Goal: Information Seeking & Learning: Learn about a topic

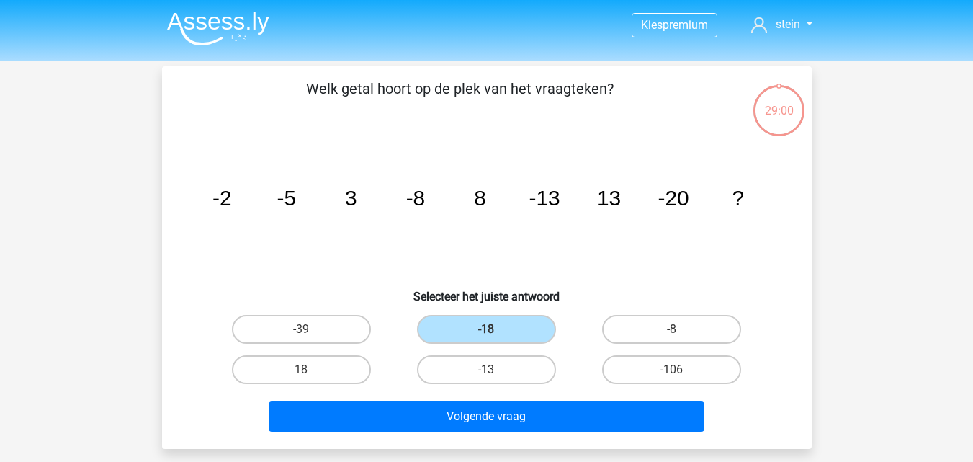
scroll to position [39, 0]
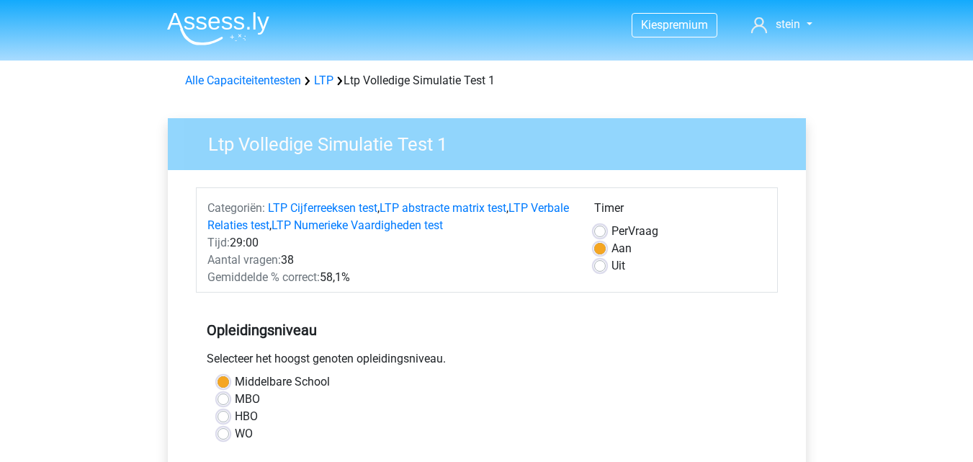
scroll to position [354, 0]
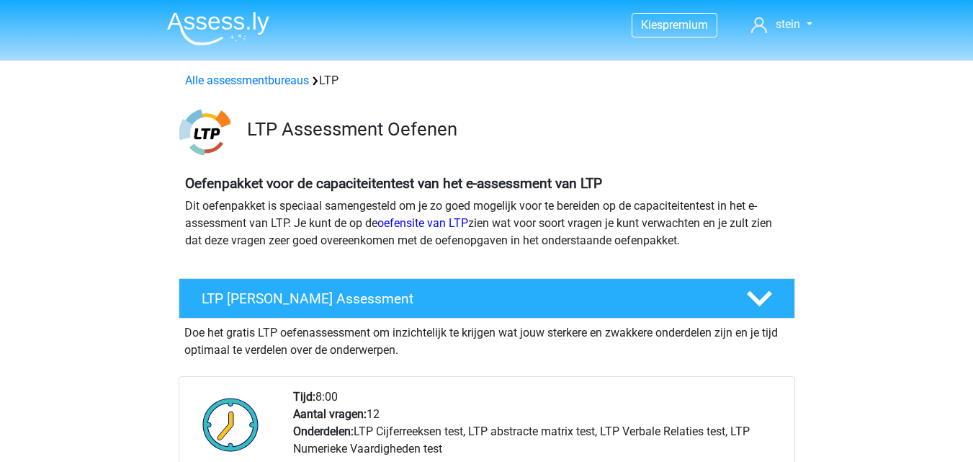
scroll to position [1090, 0]
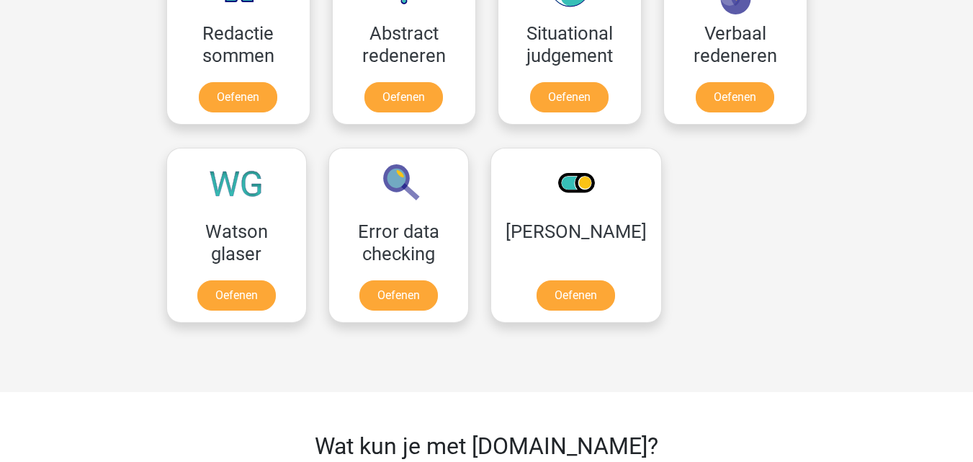
scroll to position [1074, 0]
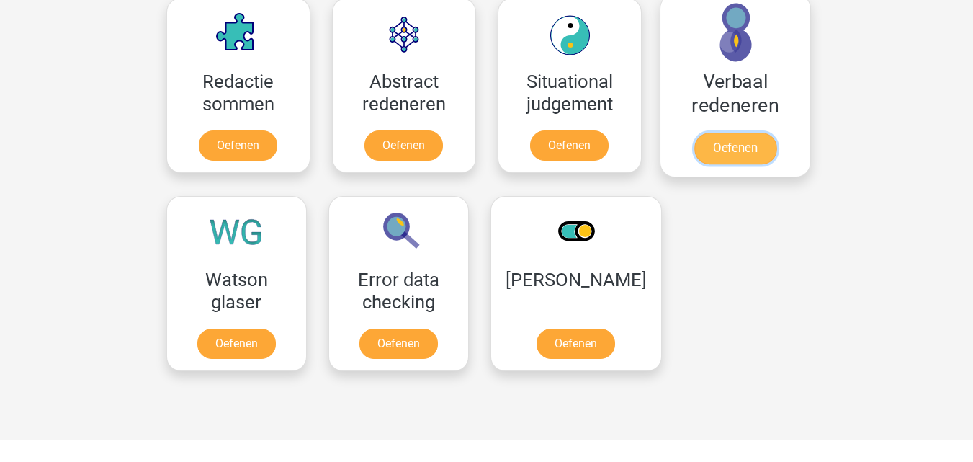
click at [755, 146] on link "Oefenen" at bounding box center [735, 149] width 82 height 32
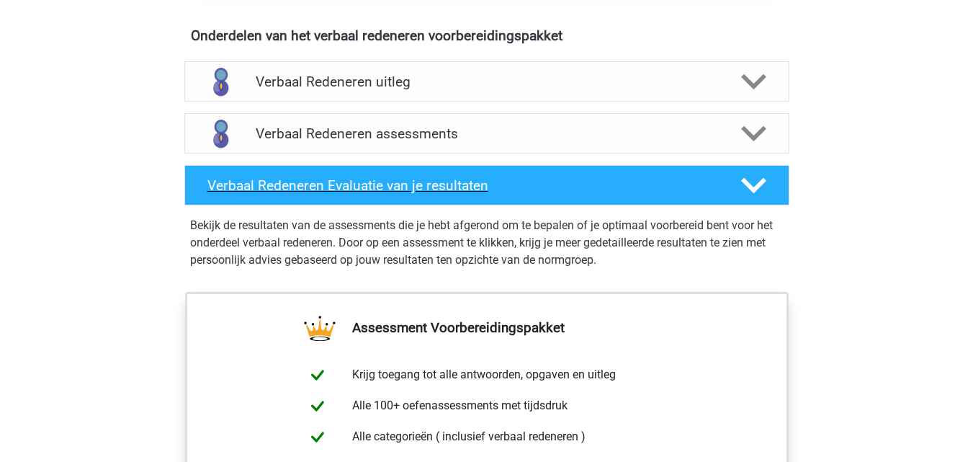
scroll to position [840, 0]
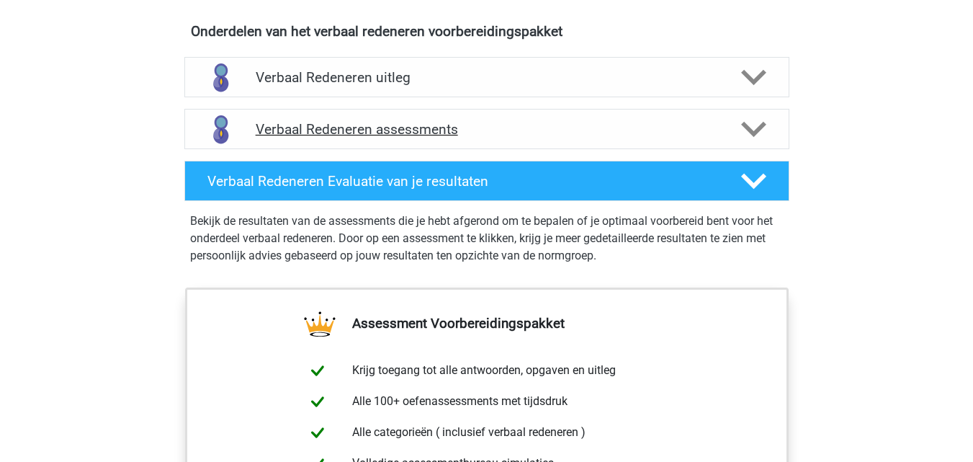
click at [477, 132] on h4 "Verbaal Redeneren assessments" at bounding box center [487, 129] width 462 height 17
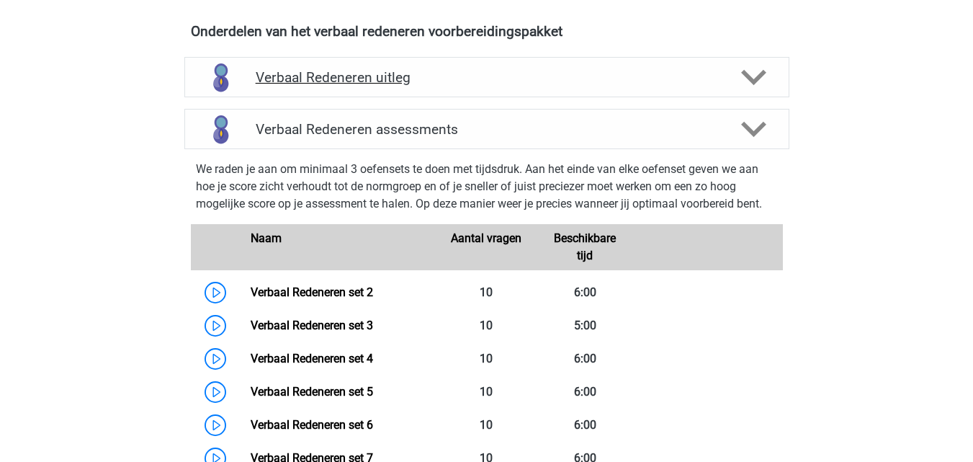
click at [503, 94] on div "Verbaal Redeneren uitleg" at bounding box center [486, 77] width 605 height 40
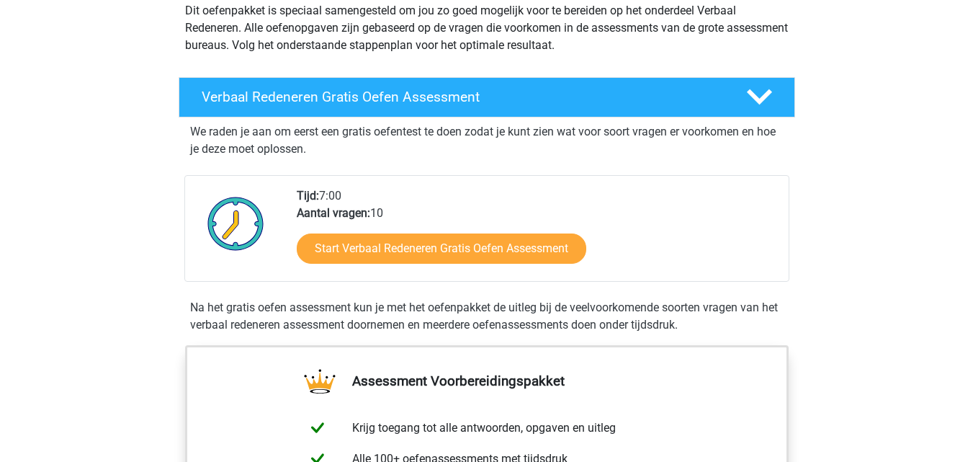
scroll to position [0, 0]
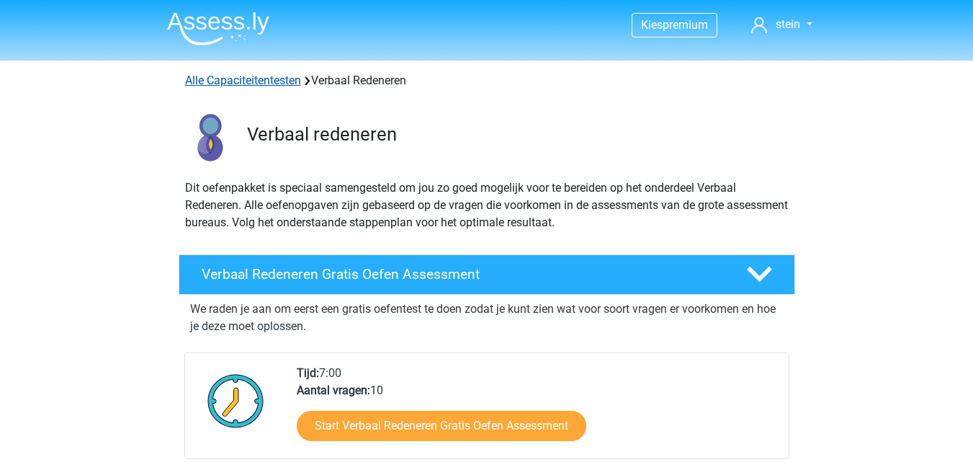
click at [257, 83] on link "Alle Capaciteitentesten" at bounding box center [243, 80] width 116 height 14
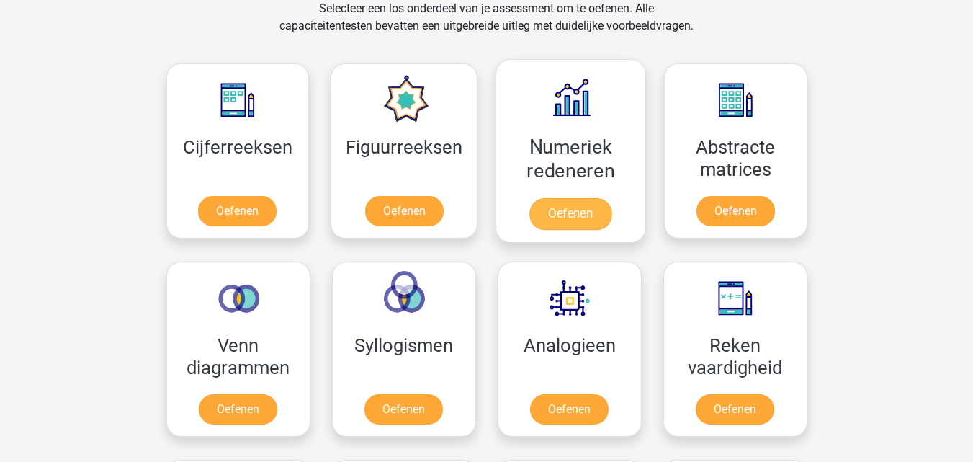
scroll to position [612, 0]
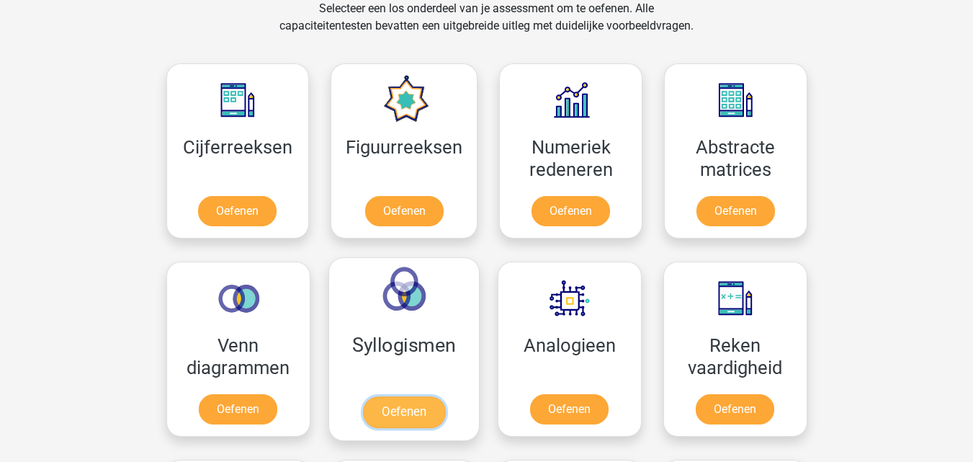
click at [411, 417] on link "Oefenen" at bounding box center [403, 412] width 82 height 32
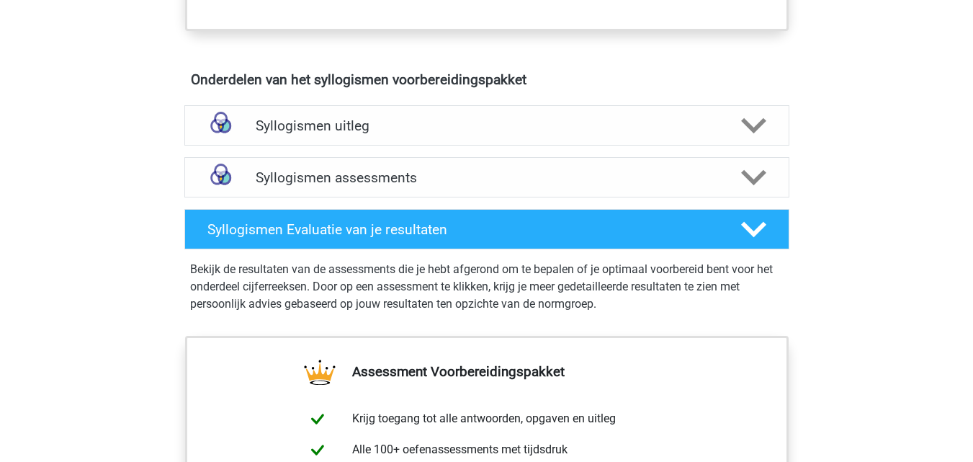
scroll to position [776, 0]
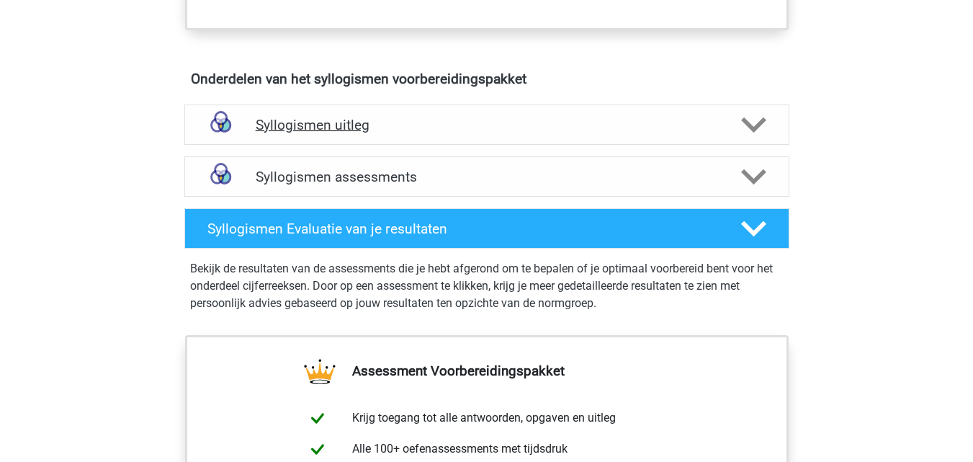
click at [433, 129] on h4 "Syllogismen uitleg" at bounding box center [487, 125] width 462 height 17
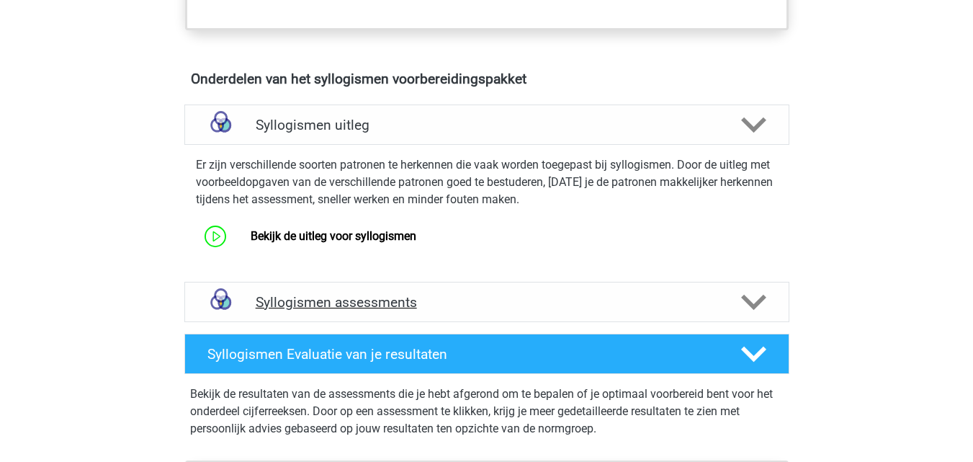
click at [431, 291] on div "Syllogismen assessments" at bounding box center [486, 302] width 605 height 40
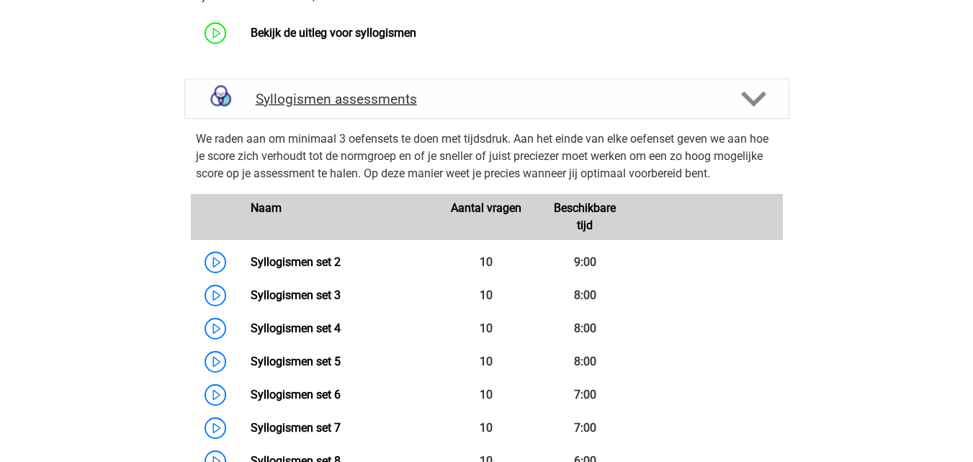
scroll to position [988, 0]
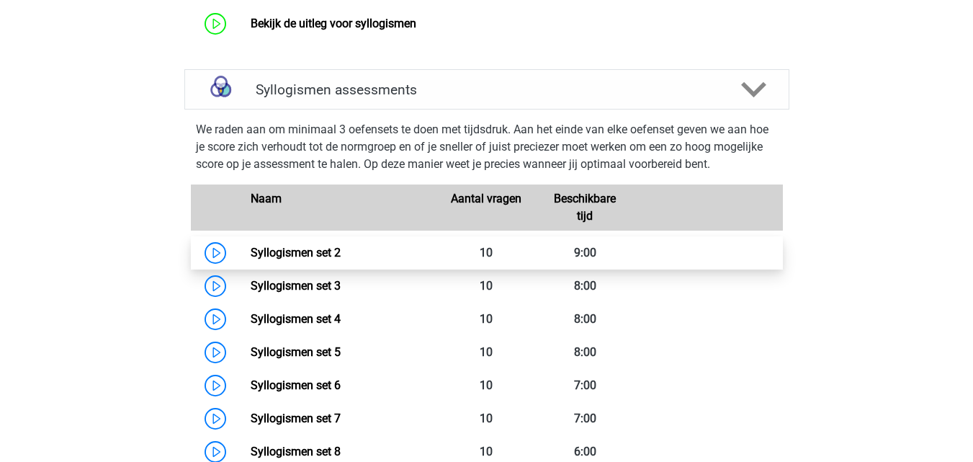
click at [341, 251] on link "Syllogismen set 2" at bounding box center [296, 253] width 90 height 14
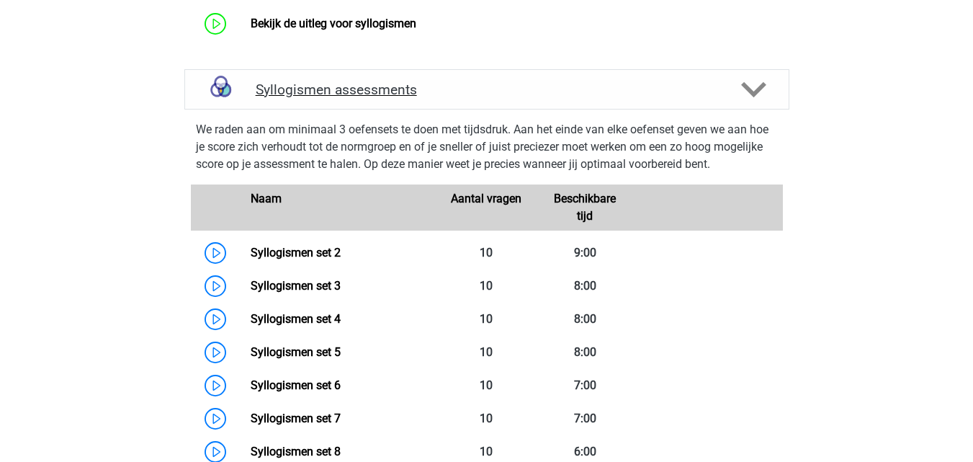
click at [362, 97] on h4 "Syllogismen assessments" at bounding box center [487, 89] width 462 height 17
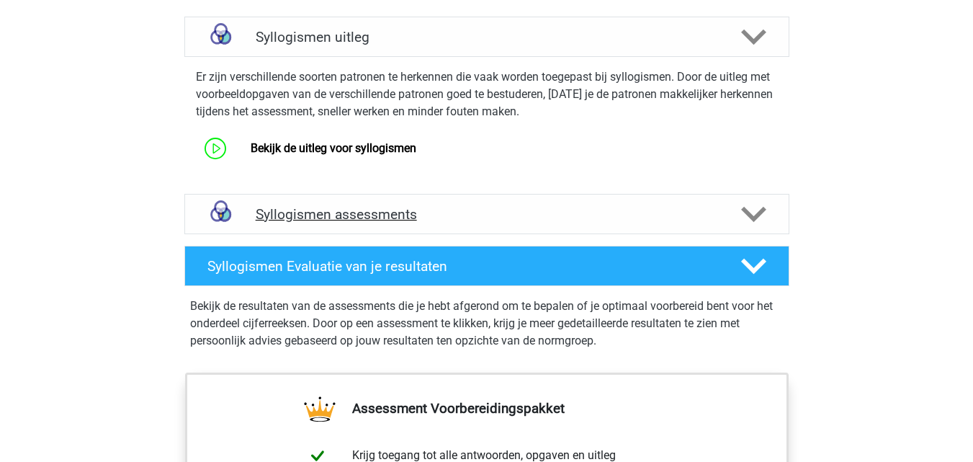
scroll to position [857, 0]
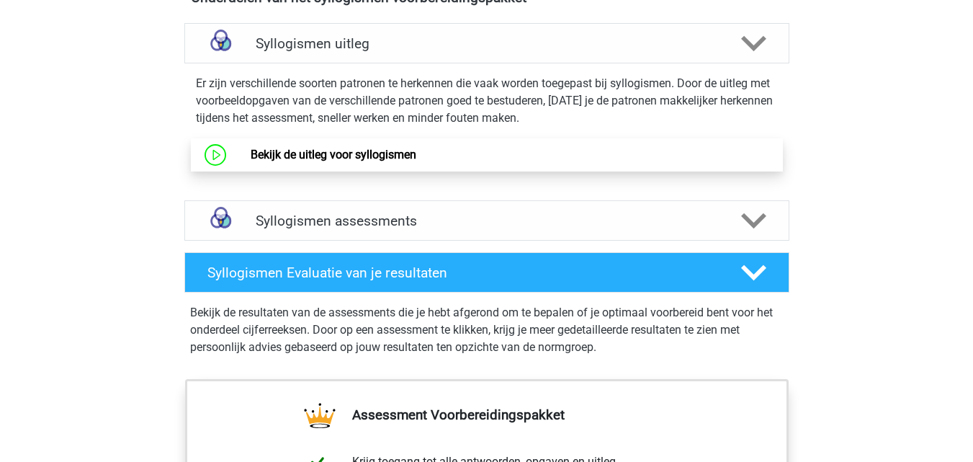
click at [374, 152] on link "Bekijk de uitleg voor syllogismen" at bounding box center [334, 155] width 166 height 14
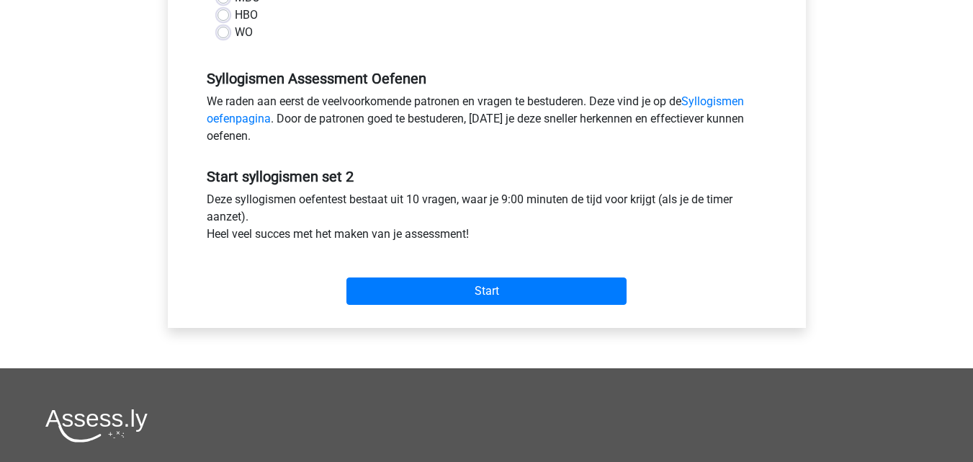
scroll to position [389, 0]
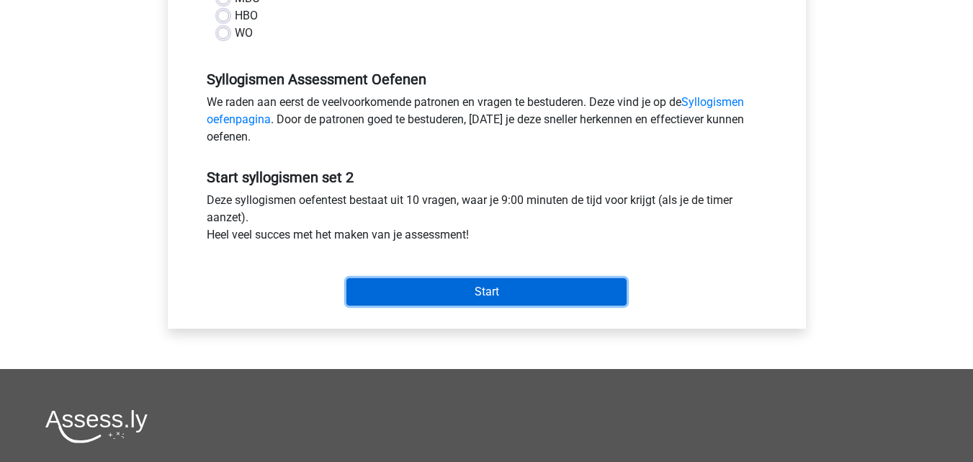
click at [555, 297] on input "Start" at bounding box center [486, 291] width 280 height 27
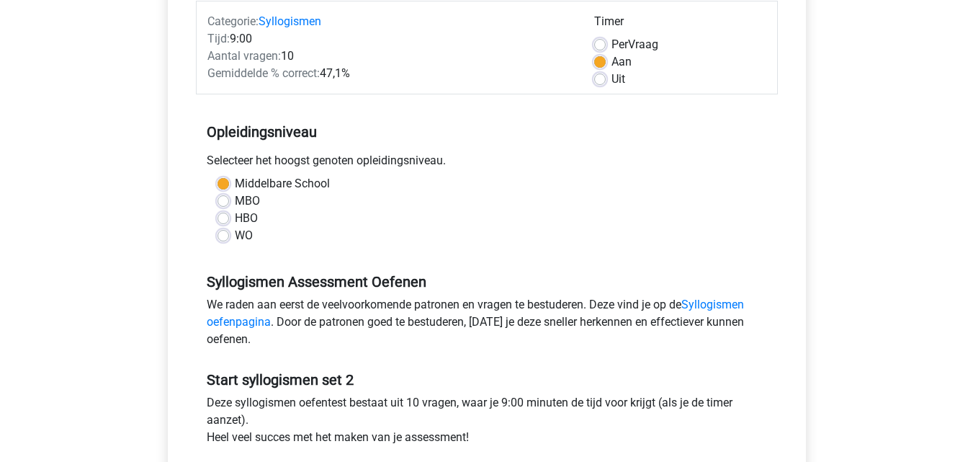
scroll to position [179, 0]
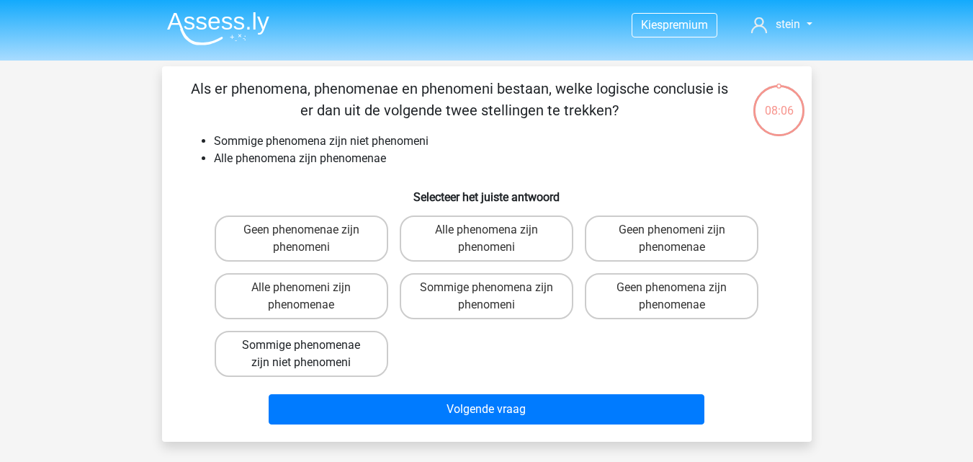
click at [374, 346] on label "Sommige phenomenae zijn niet phenomeni" at bounding box center [302, 354] width 174 height 46
click at [310, 346] on input "Sommige phenomenae zijn niet phenomeni" at bounding box center [305, 349] width 9 height 9
radio input "true"
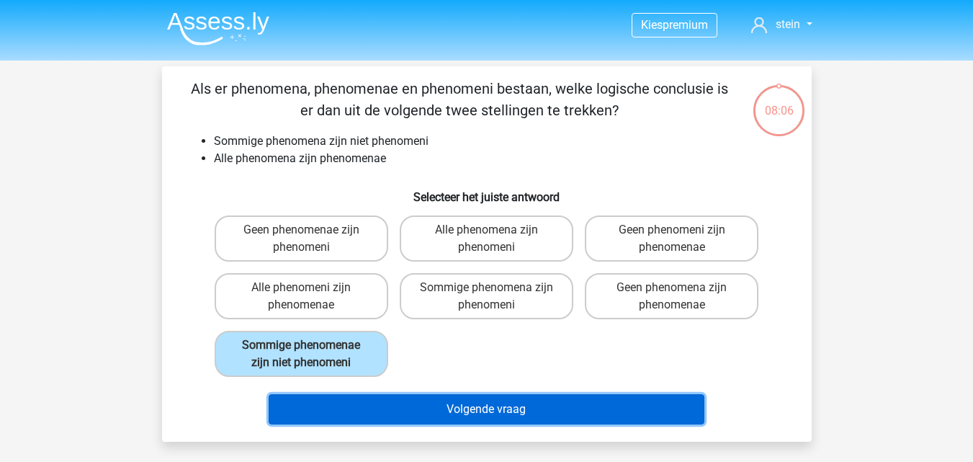
click at [454, 411] on button "Volgende vraag" at bounding box center [487, 409] width 436 height 30
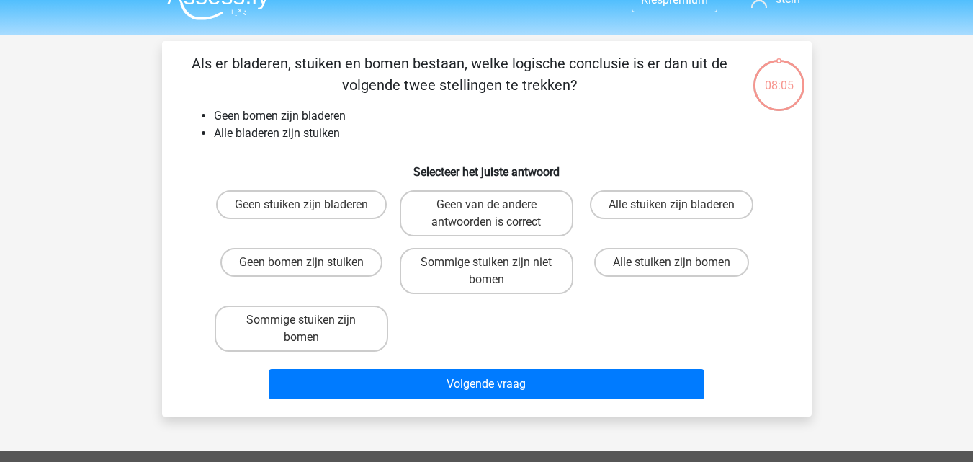
scroll to position [24, 0]
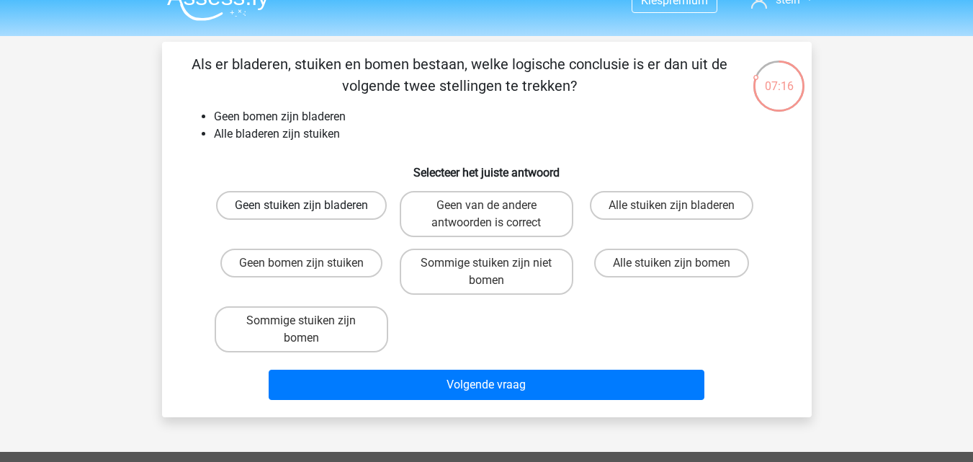
click at [328, 210] on label "Geen stuiken zijn bladeren" at bounding box center [301, 205] width 171 height 29
click at [310, 210] on input "Geen stuiken zijn bladeren" at bounding box center [305, 209] width 9 height 9
radio input "true"
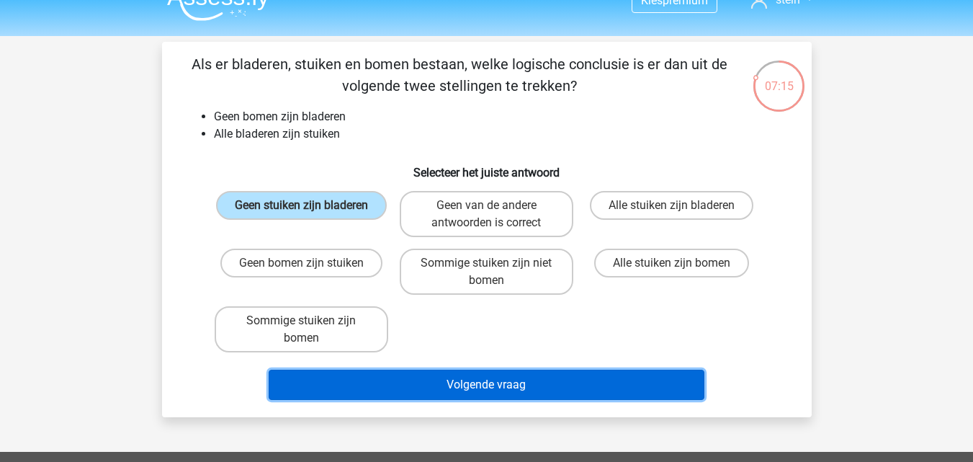
click at [479, 387] on button "Volgende vraag" at bounding box center [487, 384] width 436 height 30
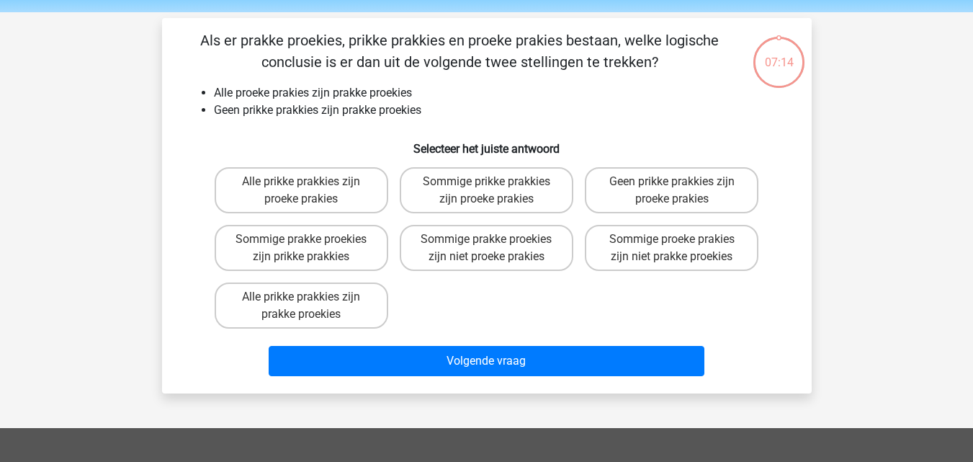
scroll to position [46, 0]
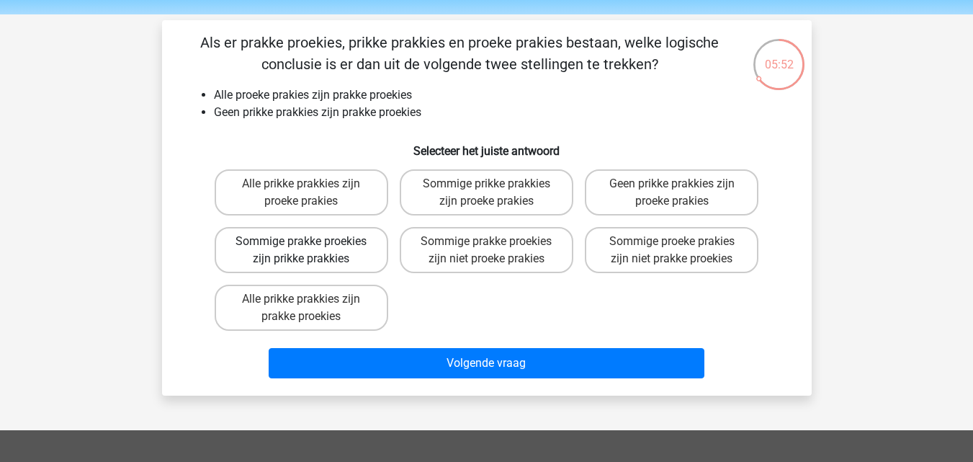
click at [359, 256] on label "Sommige prakke proekies zijn prikke prakkies" at bounding box center [302, 250] width 174 height 46
click at [310, 251] on input "Sommige prakke proekies zijn prikke prakkies" at bounding box center [305, 245] width 9 height 9
radio input "true"
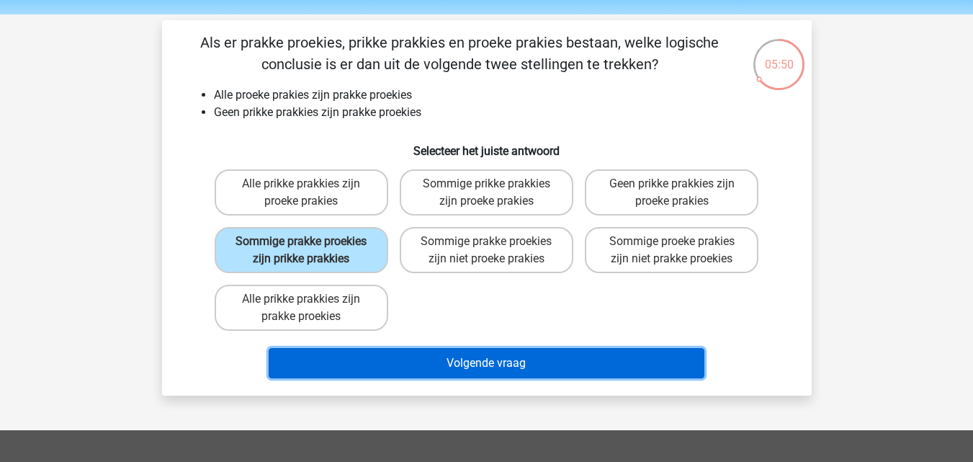
click at [433, 358] on button "Volgende vraag" at bounding box center [487, 363] width 436 height 30
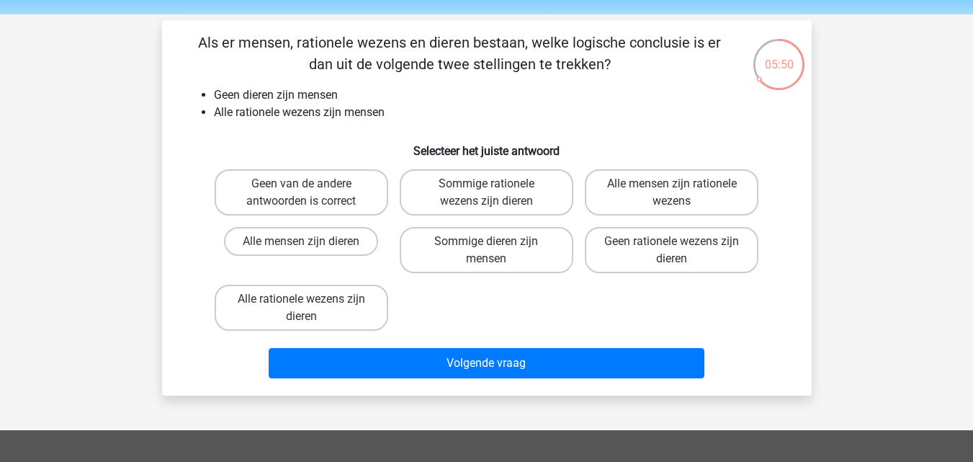
scroll to position [66, 0]
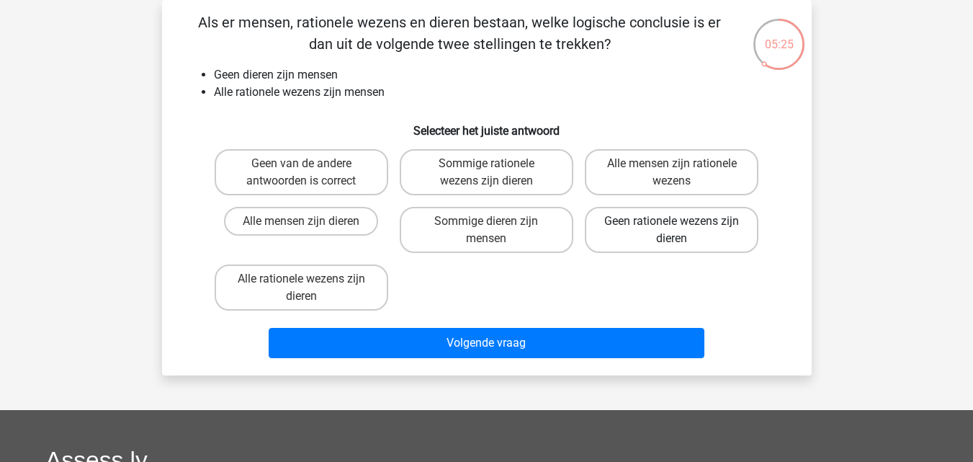
click at [637, 230] on label "Geen rationele wezens zijn dieren" at bounding box center [672, 230] width 174 height 46
click at [672, 230] on input "Geen rationele wezens zijn dieren" at bounding box center [676, 225] width 9 height 9
radio input "true"
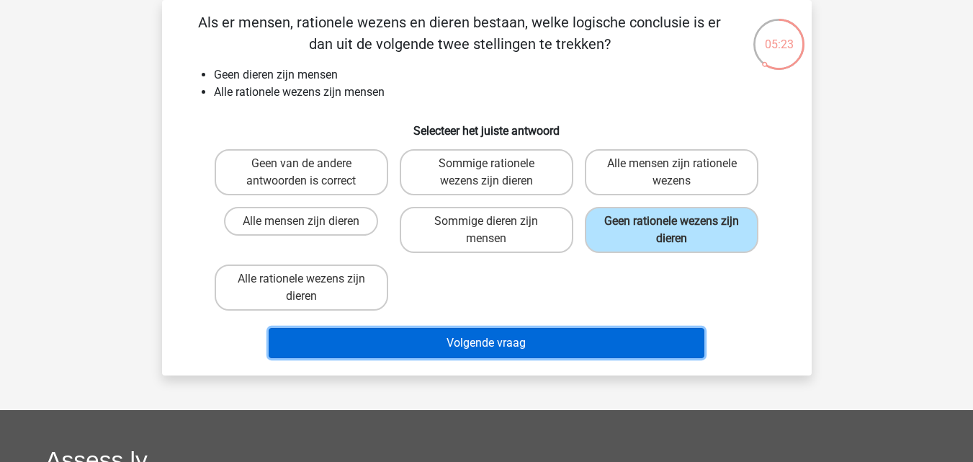
click at [539, 343] on button "Volgende vraag" at bounding box center [487, 343] width 436 height 30
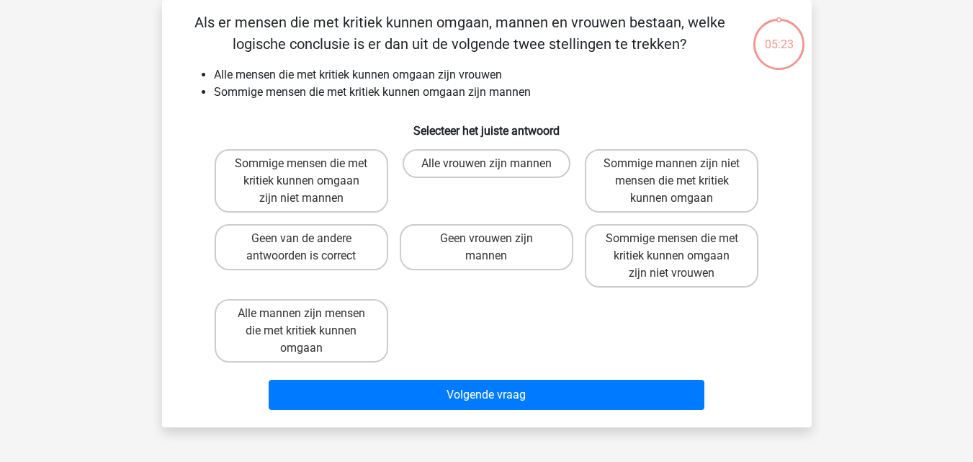
scroll to position [34, 0]
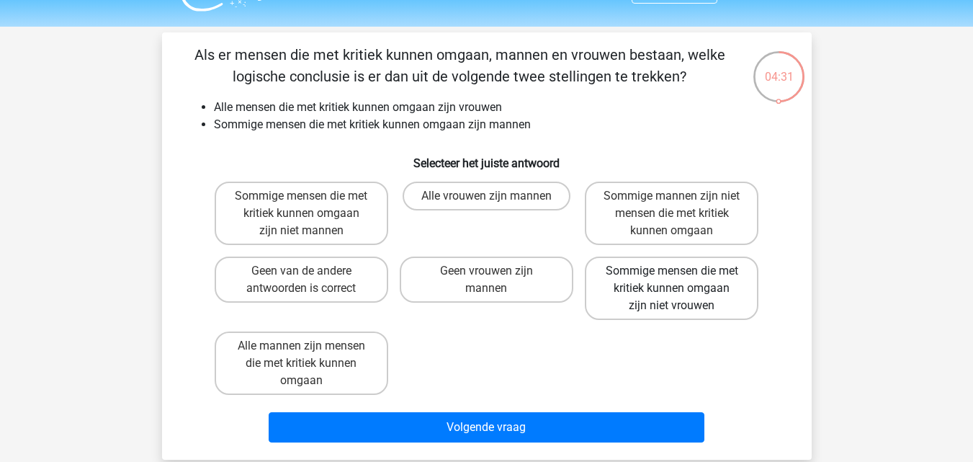
click at [678, 292] on label "Sommige mensen die met kritiek kunnen omgaan zijn niet vrouwen" at bounding box center [672, 287] width 174 height 63
click at [678, 280] on input "Sommige mensen die met kritiek kunnen omgaan zijn niet vrouwen" at bounding box center [676, 275] width 9 height 9
radio input "true"
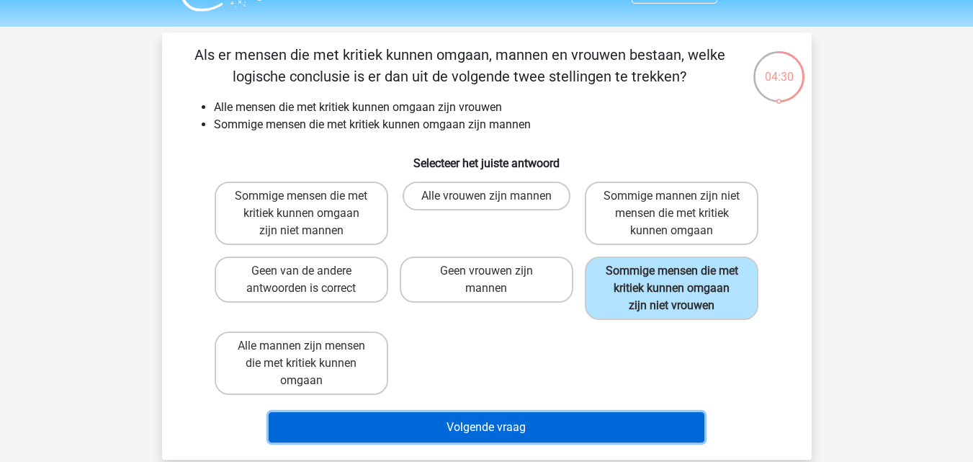
click at [531, 423] on button "Volgende vraag" at bounding box center [487, 427] width 436 height 30
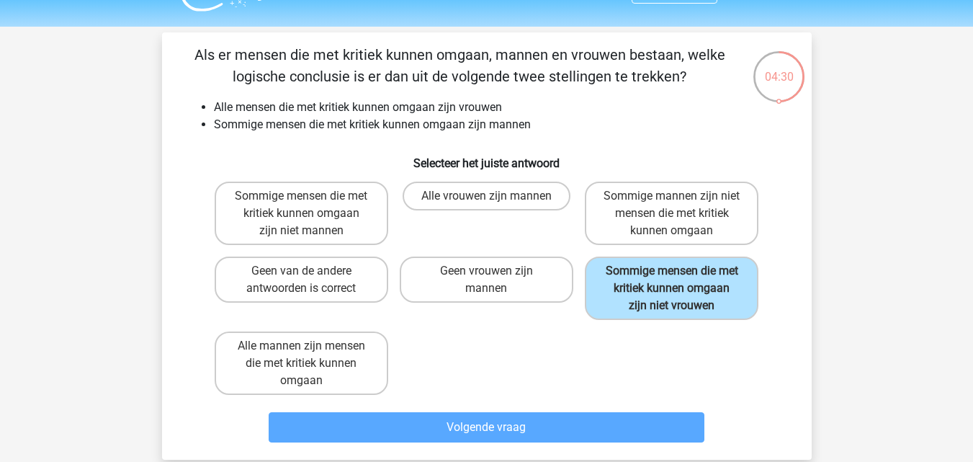
scroll to position [66, 0]
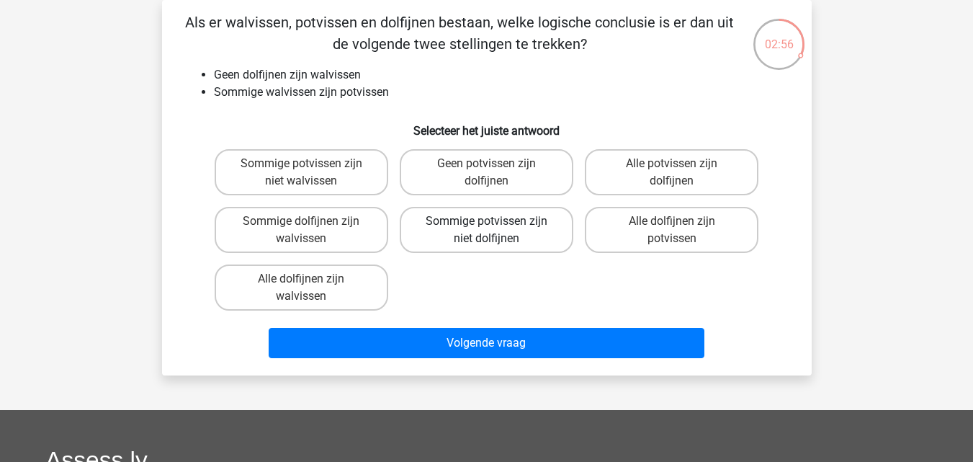
click at [533, 233] on label "Sommige potvissen zijn niet dolfijnen" at bounding box center [487, 230] width 174 height 46
click at [495, 230] on input "Sommige potvissen zijn niet dolfijnen" at bounding box center [490, 225] width 9 height 9
radio input "true"
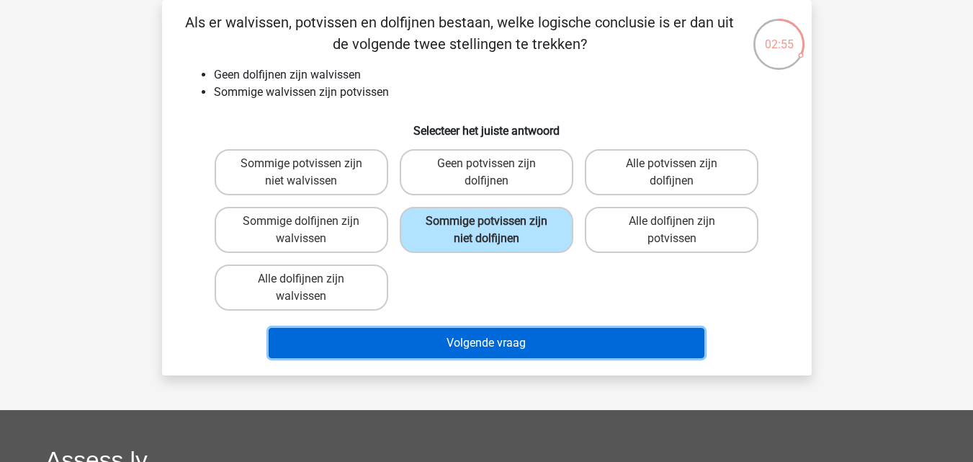
click at [508, 340] on button "Volgende vraag" at bounding box center [487, 343] width 436 height 30
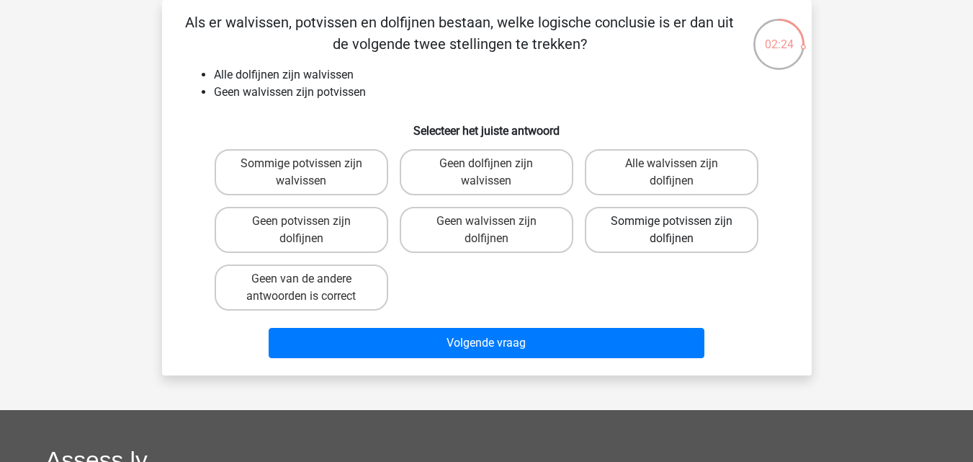
click at [652, 237] on label "Sommige potvissen zijn dolfijnen" at bounding box center [672, 230] width 174 height 46
click at [672, 230] on input "Sommige potvissen zijn dolfijnen" at bounding box center [676, 225] width 9 height 9
radio input "true"
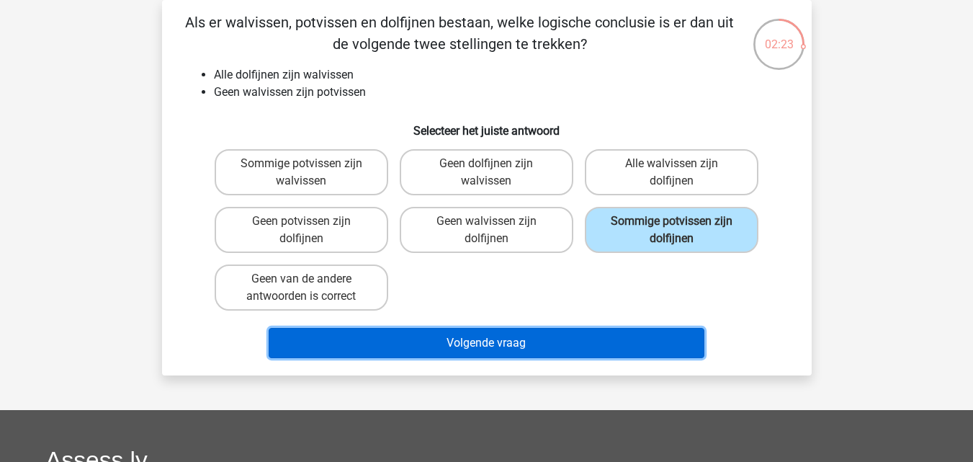
click at [542, 341] on button "Volgende vraag" at bounding box center [487, 343] width 436 height 30
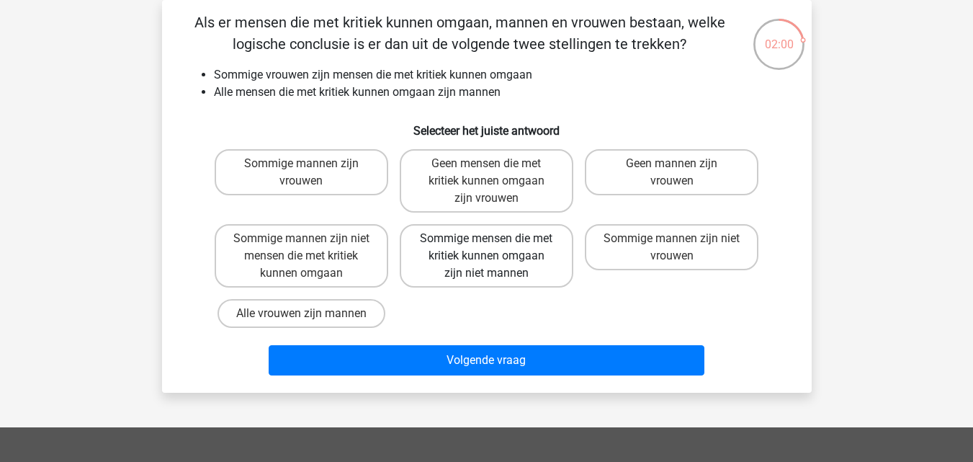
click at [544, 273] on label "Sommige mensen die met kritiek kunnen omgaan zijn niet mannen" at bounding box center [487, 255] width 174 height 63
click at [495, 248] on input "Sommige mensen die met kritiek kunnen omgaan zijn niet mannen" at bounding box center [490, 242] width 9 height 9
radio input "true"
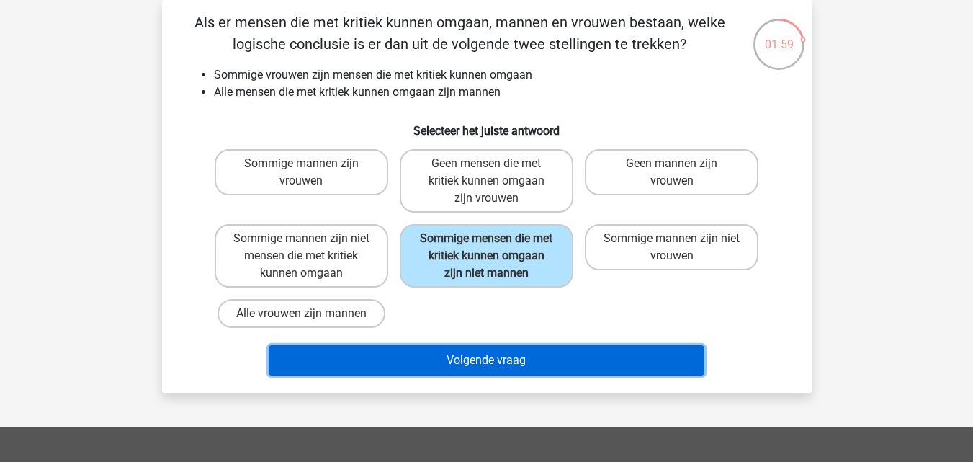
click at [546, 366] on button "Volgende vraag" at bounding box center [487, 360] width 436 height 30
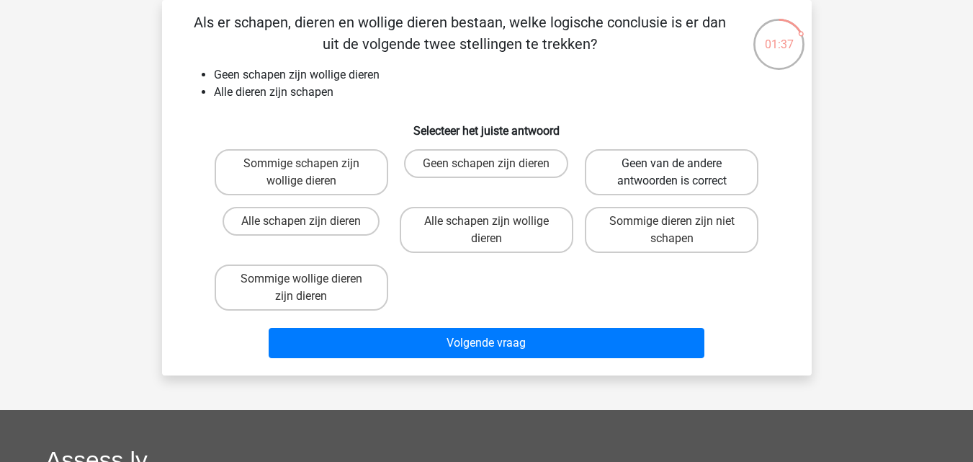
click at [685, 176] on label "Geen van de andere antwoorden is correct" at bounding box center [672, 172] width 174 height 46
click at [681, 173] on input "Geen van de andere antwoorden is correct" at bounding box center [676, 167] width 9 height 9
radio input "true"
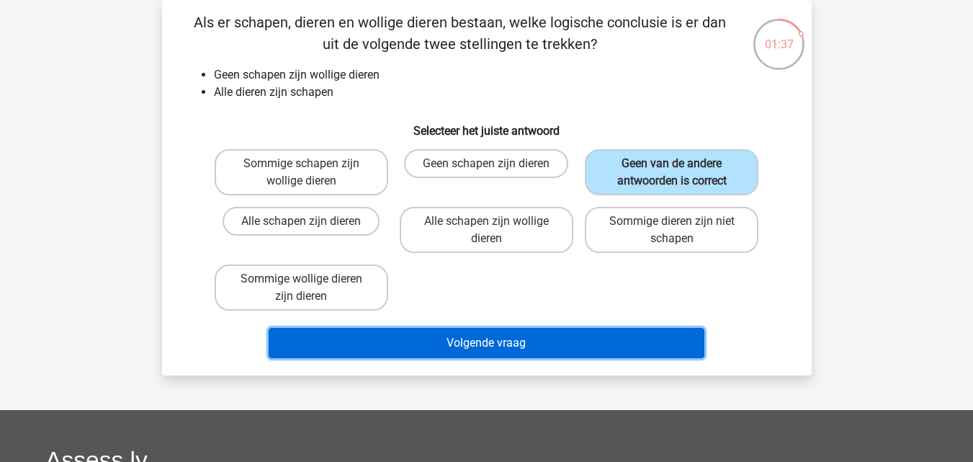
click at [547, 349] on button "Volgende vraag" at bounding box center [487, 343] width 436 height 30
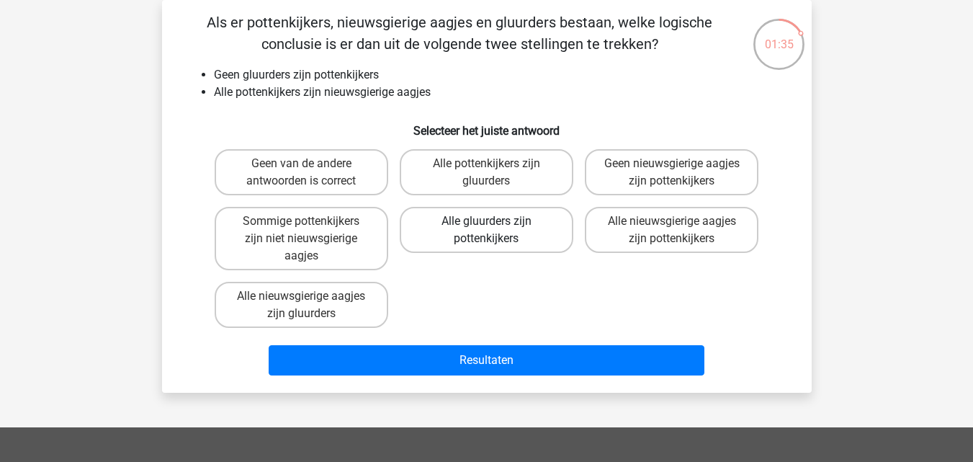
click at [485, 235] on label "Alle gluurders zijn pottenkijkers" at bounding box center [487, 230] width 174 height 46
click at [486, 230] on input "Alle gluurders zijn pottenkijkers" at bounding box center [490, 225] width 9 height 9
radio input "true"
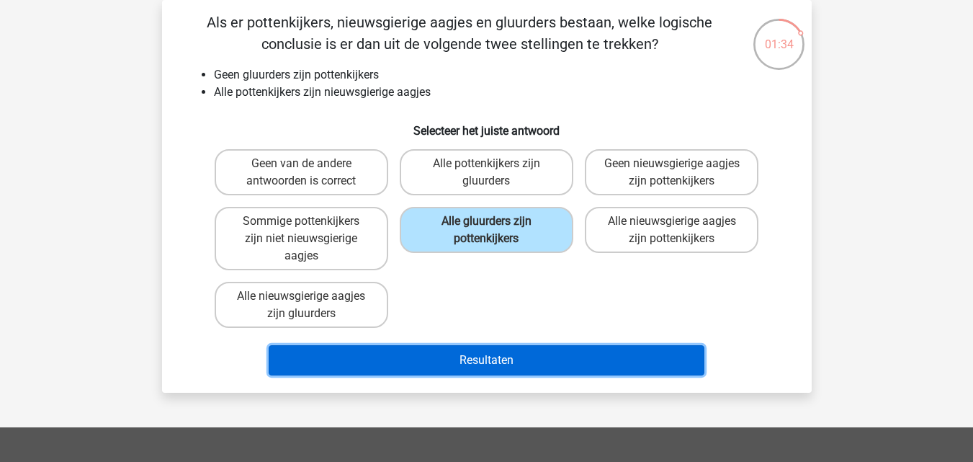
click at [533, 356] on button "Resultaten" at bounding box center [487, 360] width 436 height 30
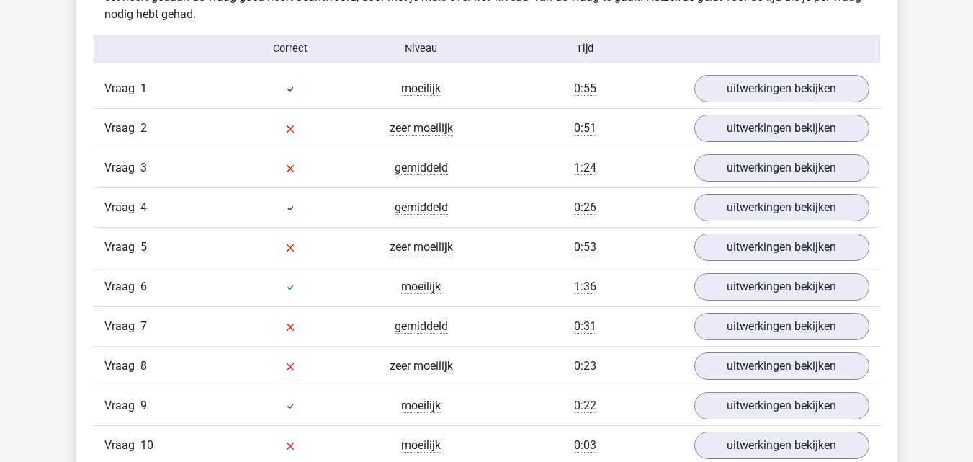
scroll to position [1180, 0]
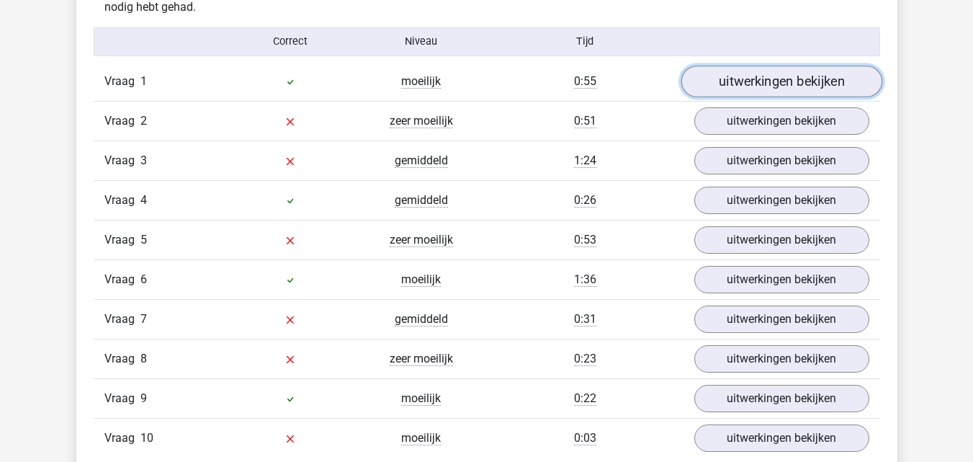
click at [735, 91] on link "uitwerkingen bekijken" at bounding box center [781, 82] width 201 height 32
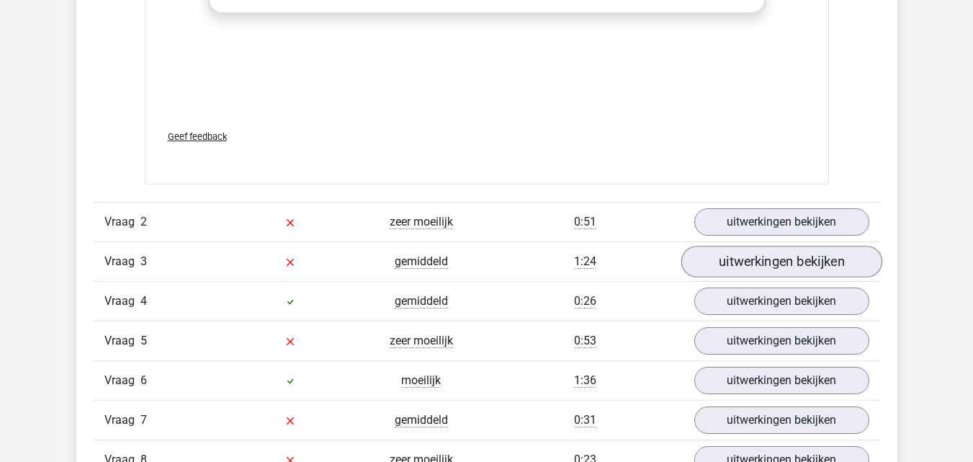
scroll to position [1895, 0]
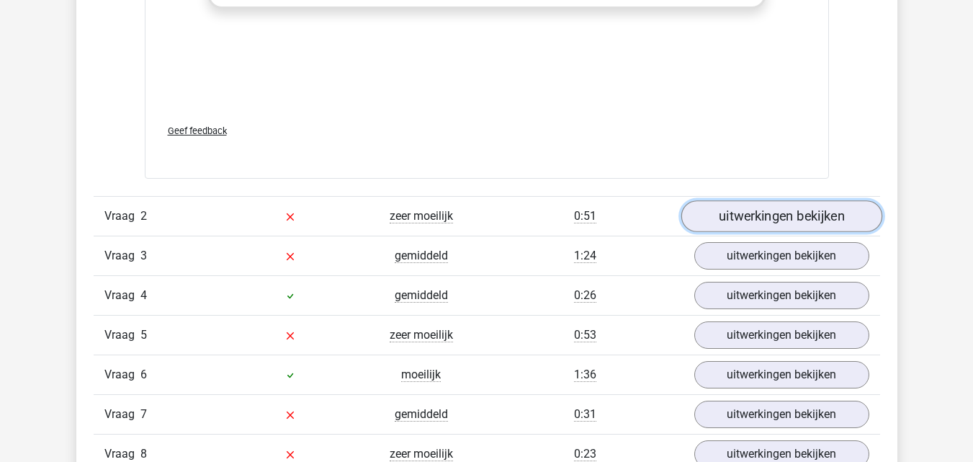
click at [729, 213] on link "uitwerkingen bekijken" at bounding box center [781, 216] width 201 height 32
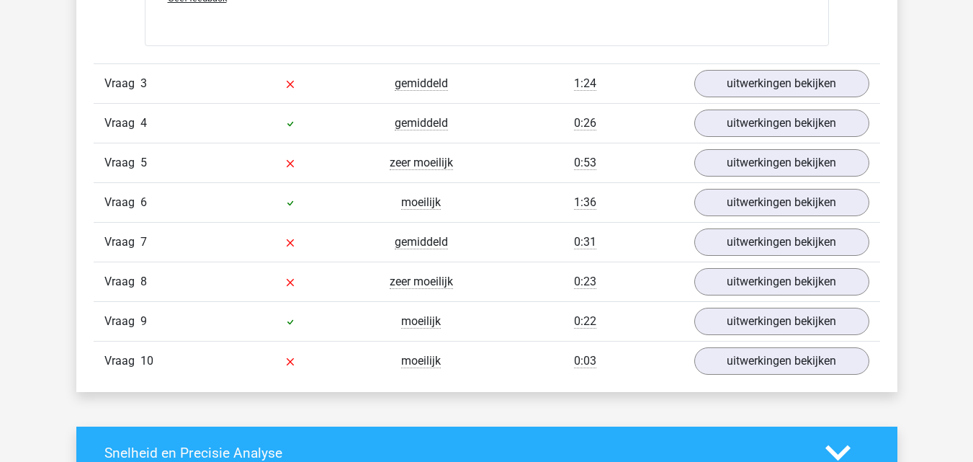
scroll to position [2860, 0]
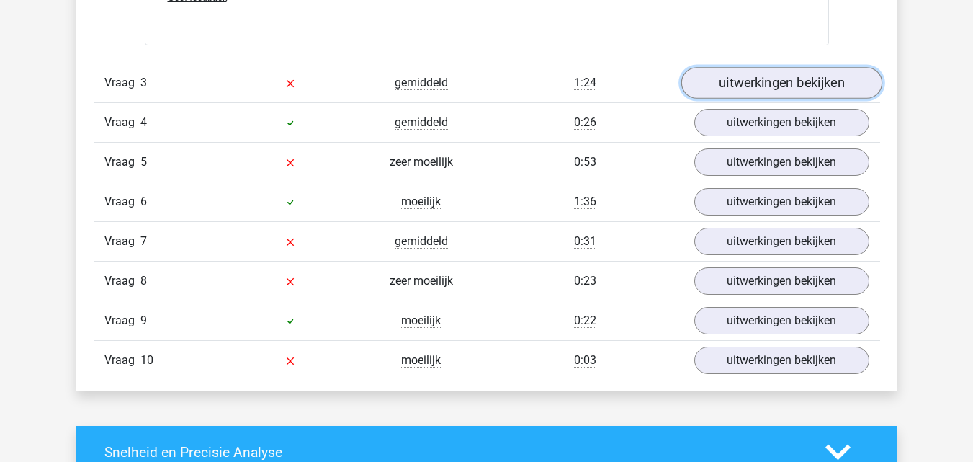
click at [754, 87] on link "uitwerkingen bekijken" at bounding box center [781, 84] width 201 height 32
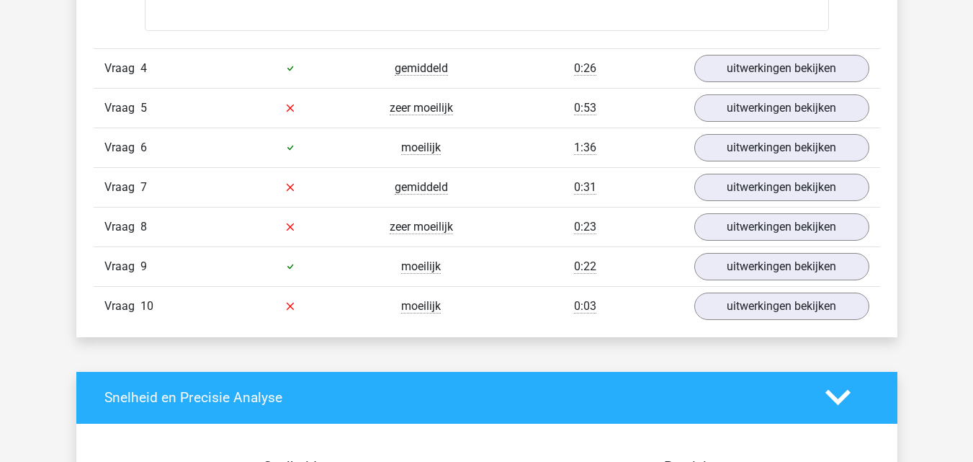
scroll to position [3725, 0]
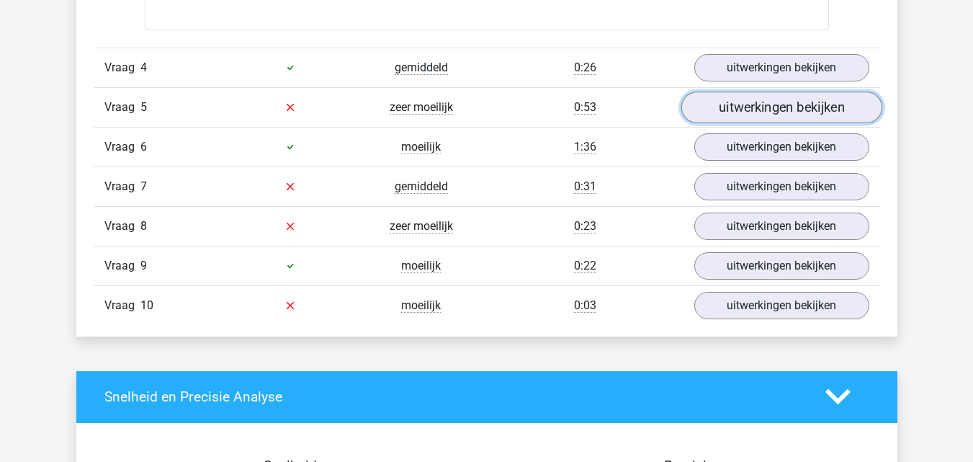
click at [755, 109] on link "uitwerkingen bekijken" at bounding box center [781, 107] width 201 height 32
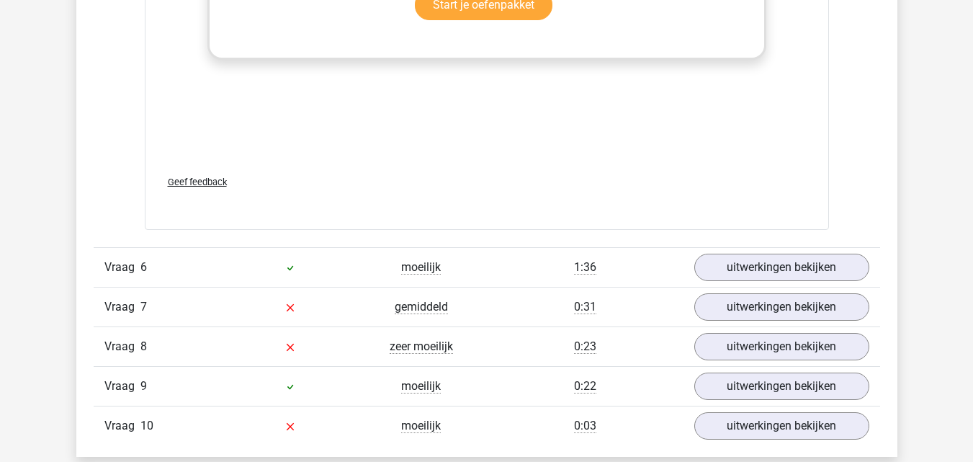
scroll to position [4420, 0]
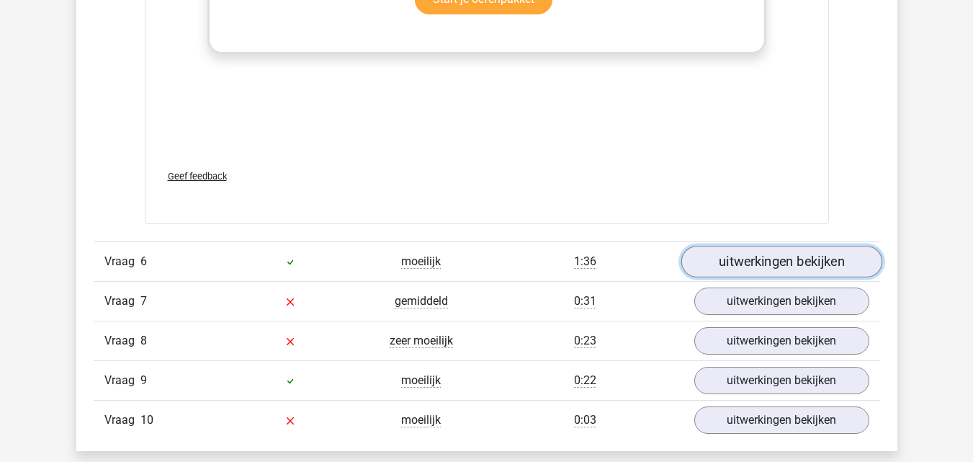
click at [702, 263] on link "uitwerkingen bekijken" at bounding box center [781, 262] width 201 height 32
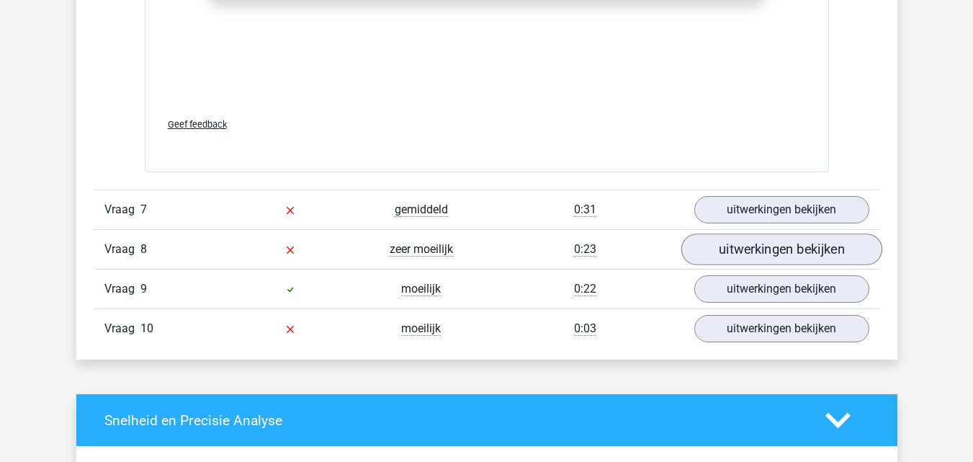
scroll to position [5303, 0]
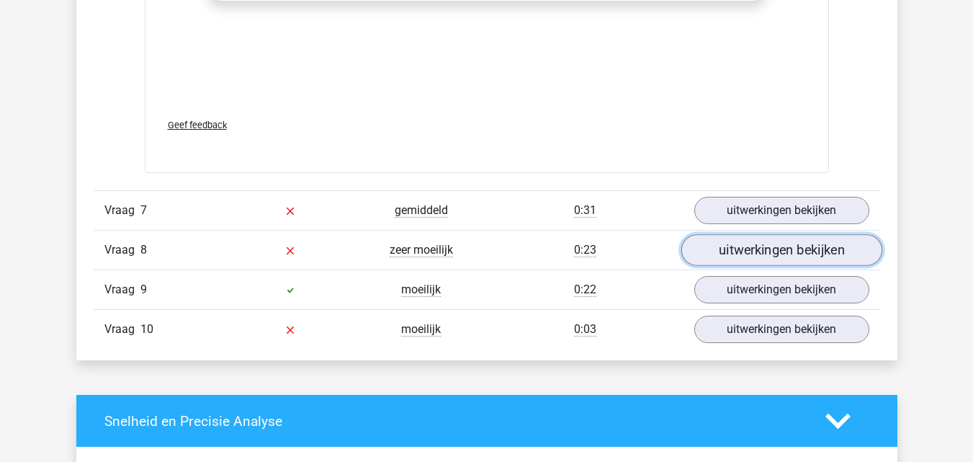
click at [720, 250] on link "uitwerkingen bekijken" at bounding box center [781, 250] width 201 height 32
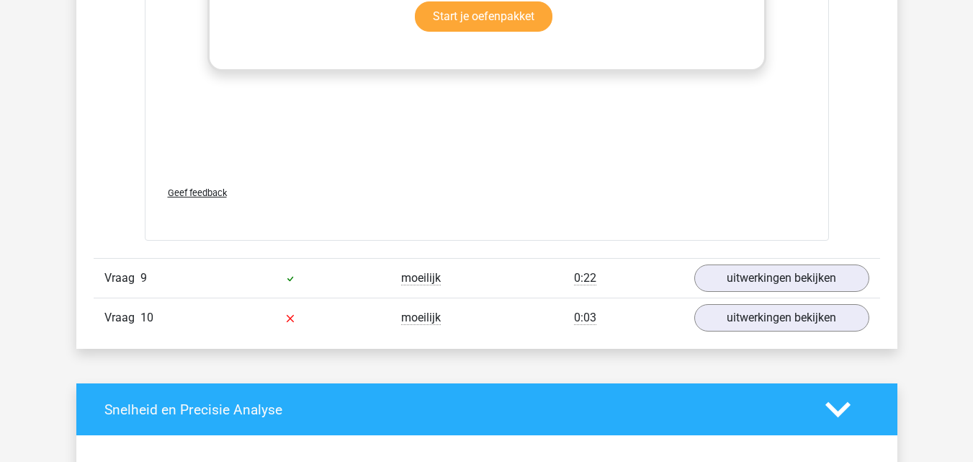
scroll to position [6125, 0]
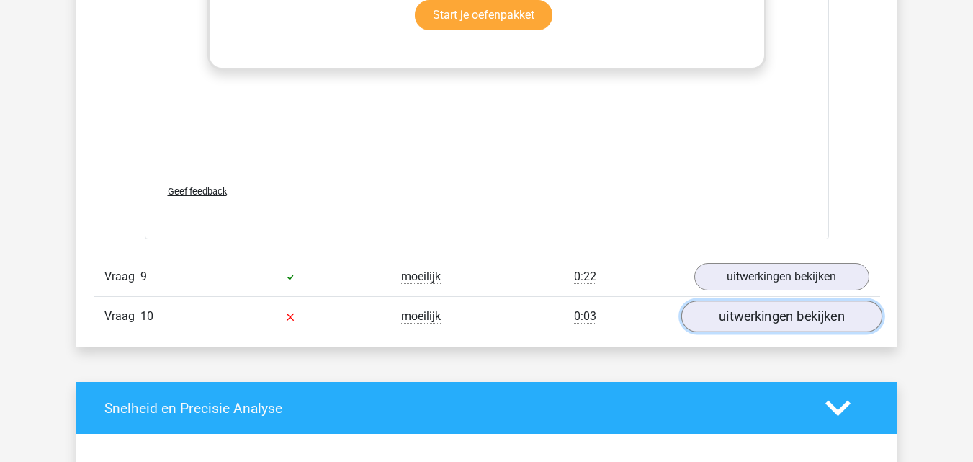
click at [753, 318] on link "uitwerkingen bekijken" at bounding box center [781, 316] width 201 height 32
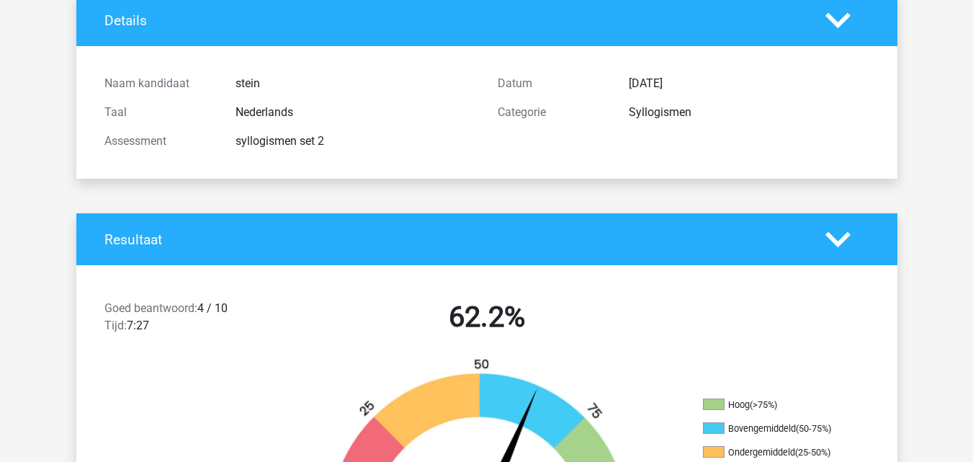
scroll to position [0, 0]
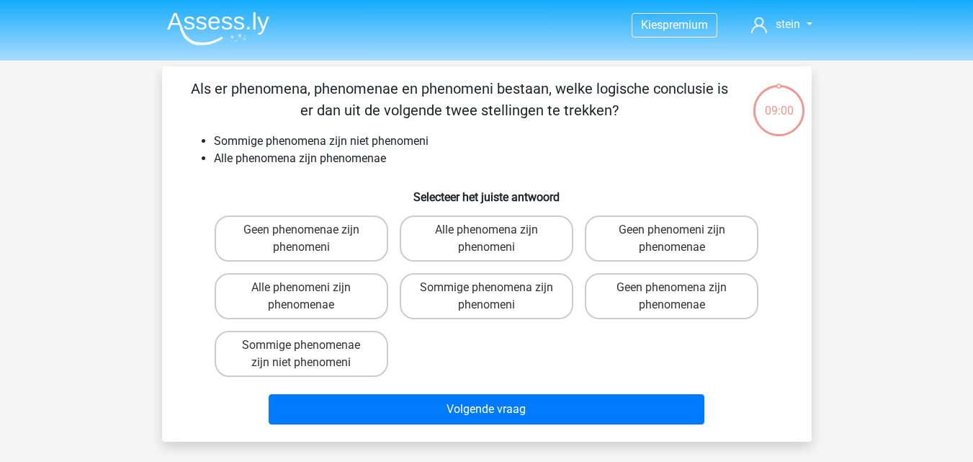
scroll to position [66, 0]
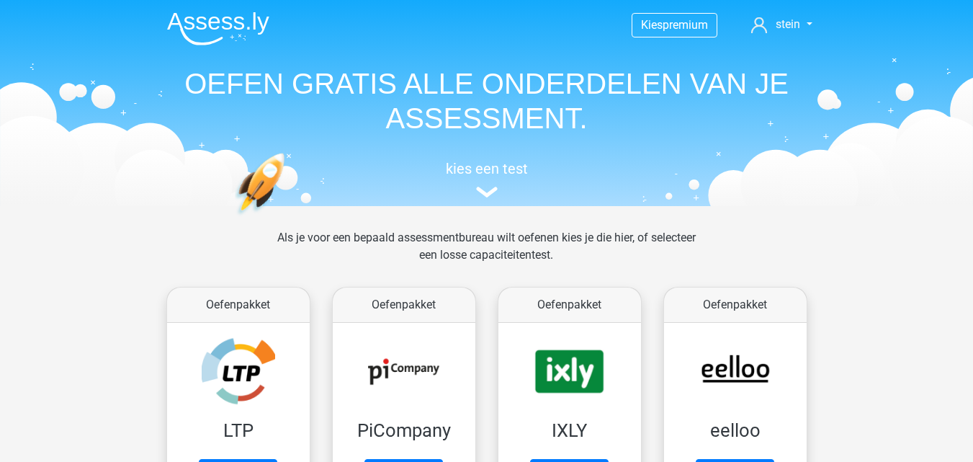
scroll to position [612, 0]
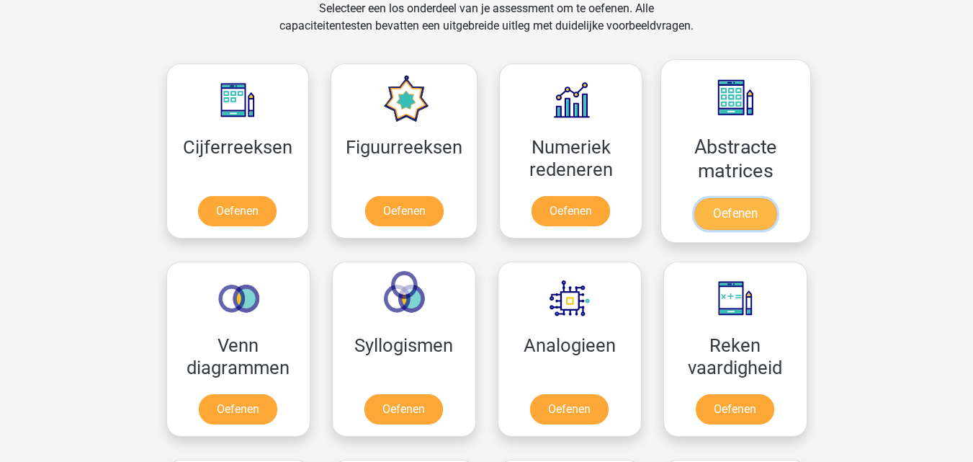
click at [729, 222] on link "Oefenen" at bounding box center [735, 214] width 82 height 32
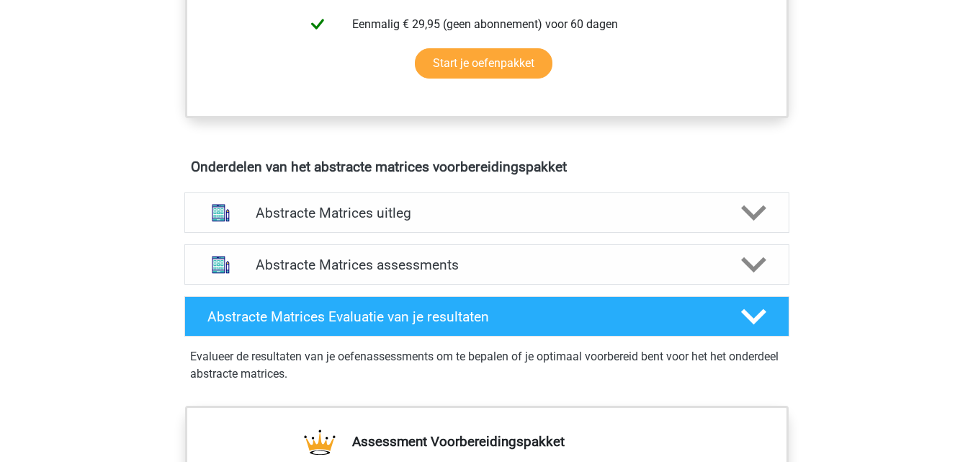
scroll to position [743, 0]
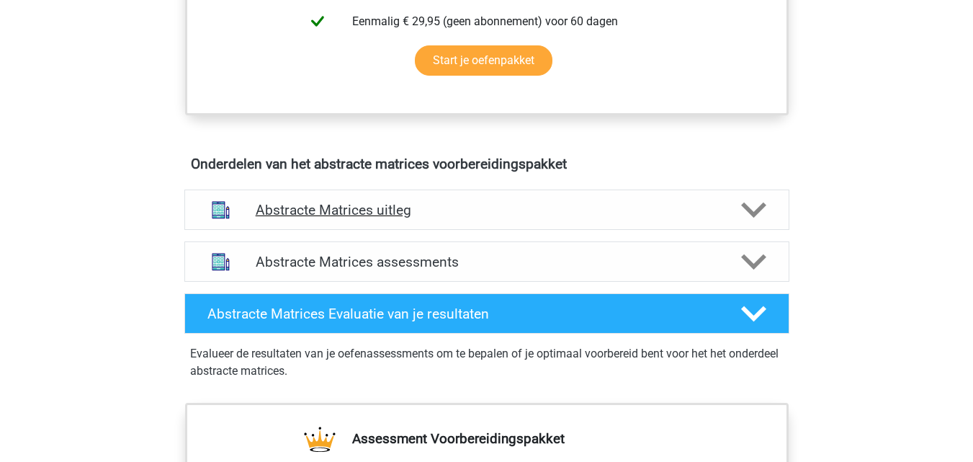
click at [446, 222] on div "Abstracte Matrices uitleg" at bounding box center [486, 209] width 605 height 40
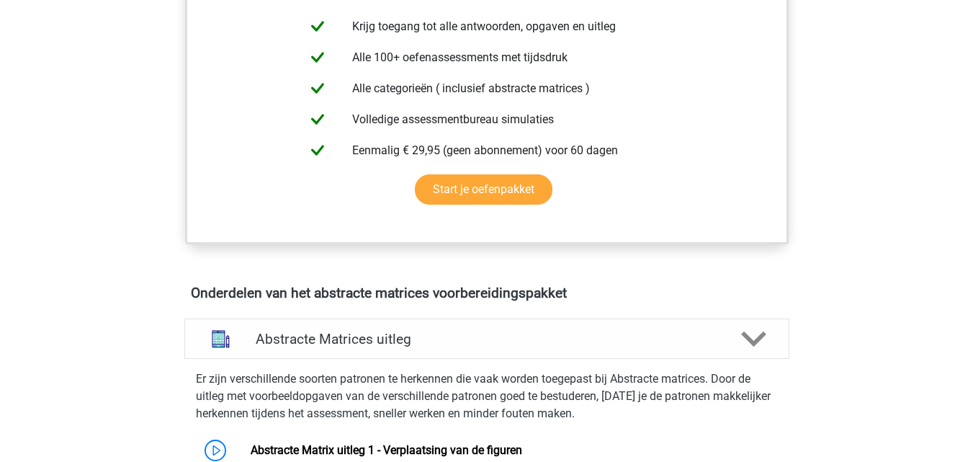
scroll to position [648, 0]
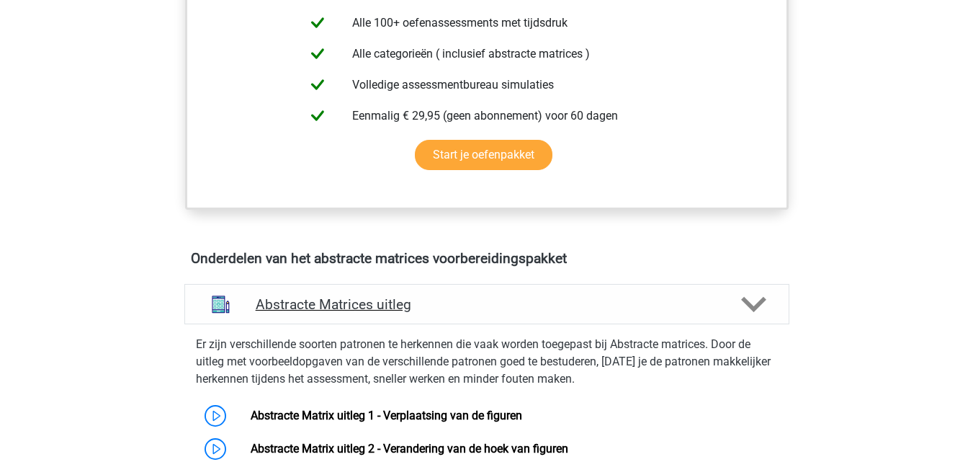
drag, startPoint x: 504, startPoint y: 305, endPoint x: 524, endPoint y: 299, distance: 21.2
click at [524, 299] on h4 "Abstracte Matrices uitleg" at bounding box center [487, 304] width 462 height 17
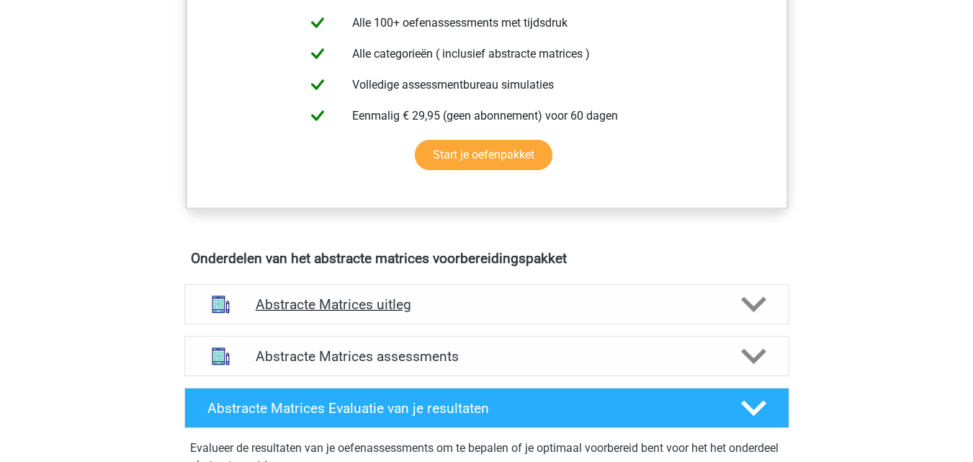
click at [524, 299] on h4 "Abstracte Matrices uitleg" at bounding box center [487, 304] width 462 height 17
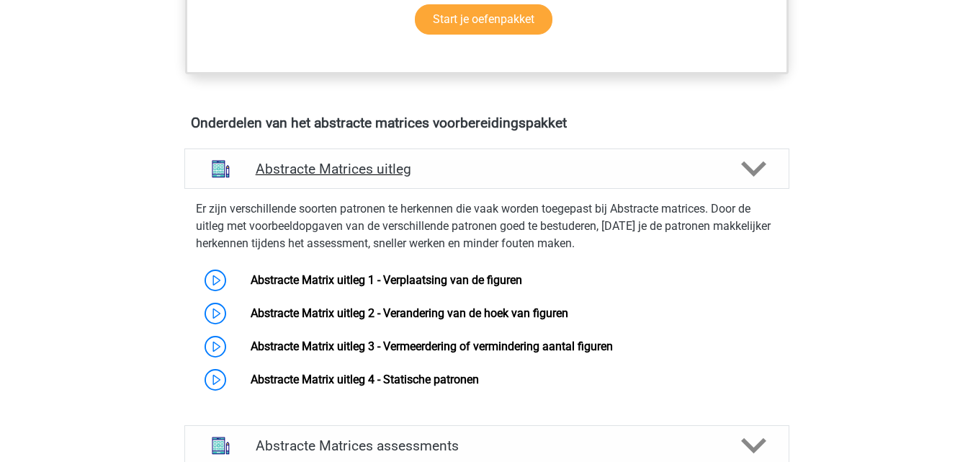
scroll to position [820, 0]
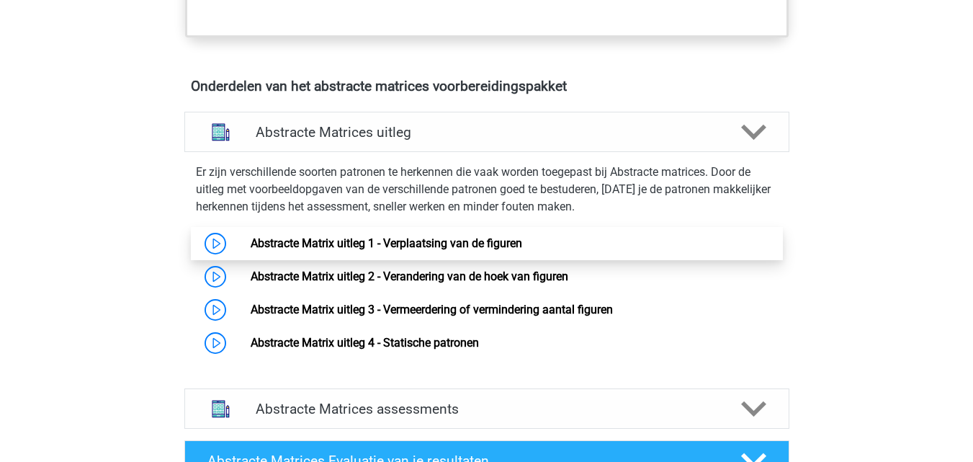
click at [447, 243] on link "Abstracte Matrix uitleg 1 - Verplaatsing van de figuren" at bounding box center [387, 243] width 272 height 14
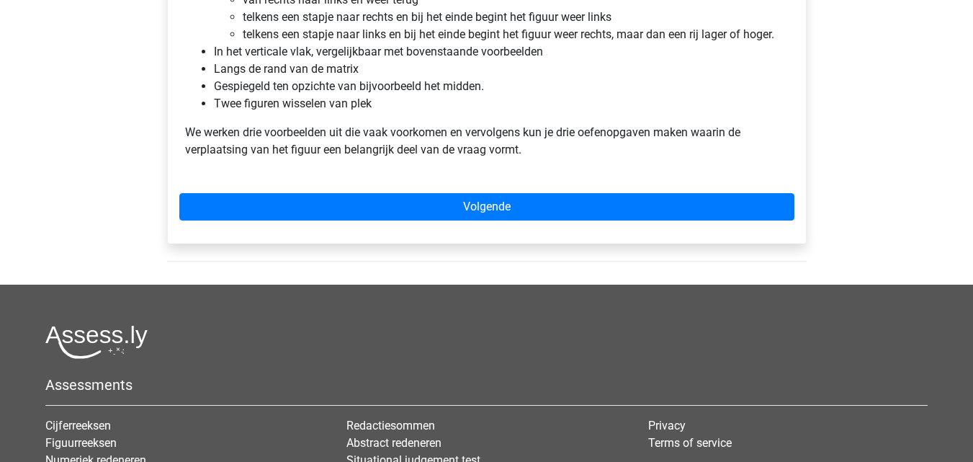
scroll to position [1002, 0]
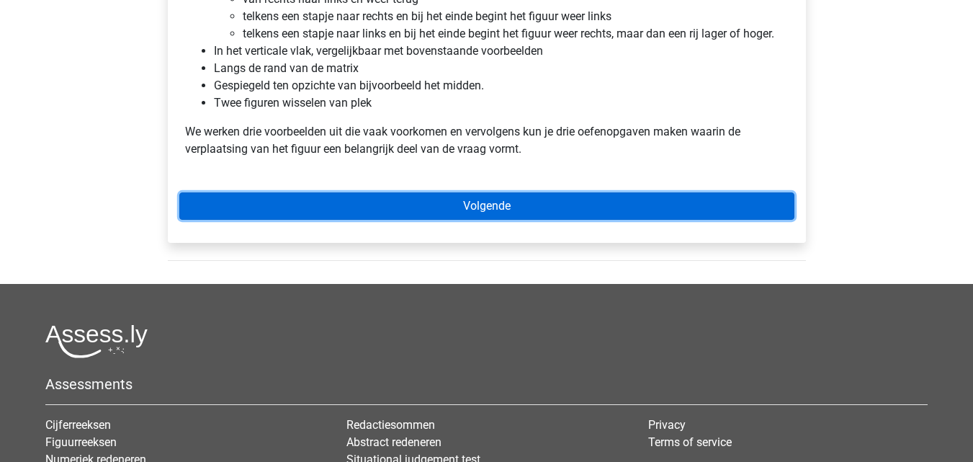
click at [448, 201] on link "Volgende" at bounding box center [486, 205] width 615 height 27
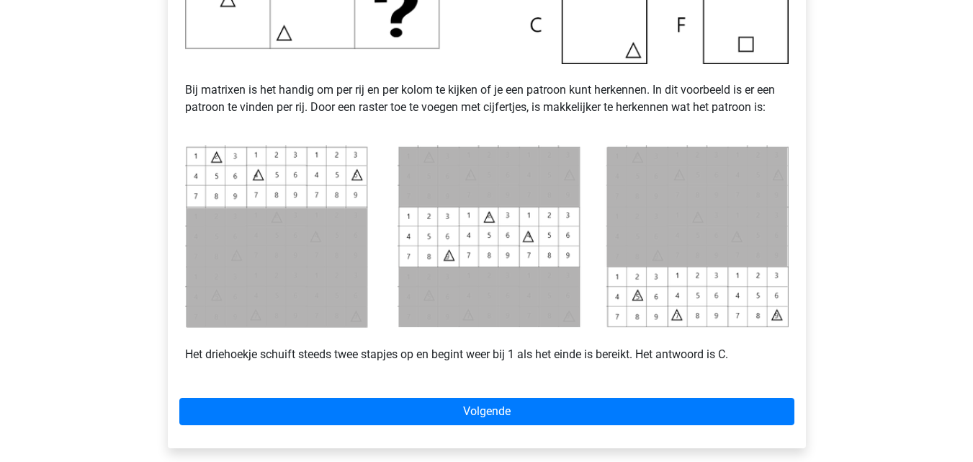
scroll to position [558, 0]
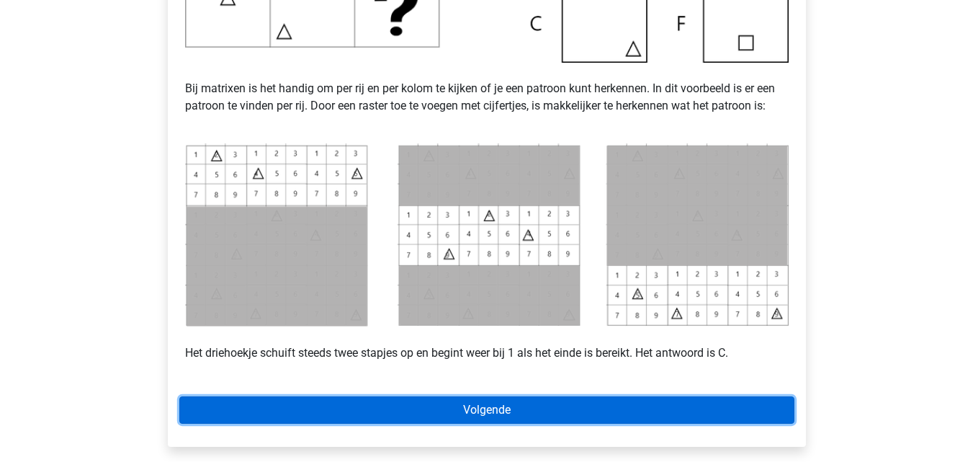
click at [470, 415] on link "Volgende" at bounding box center [486, 409] width 615 height 27
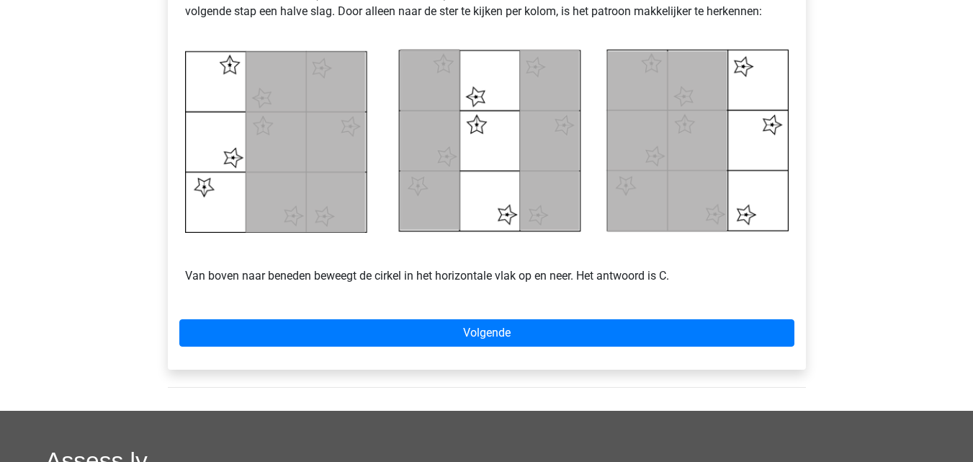
scroll to position [663, 0]
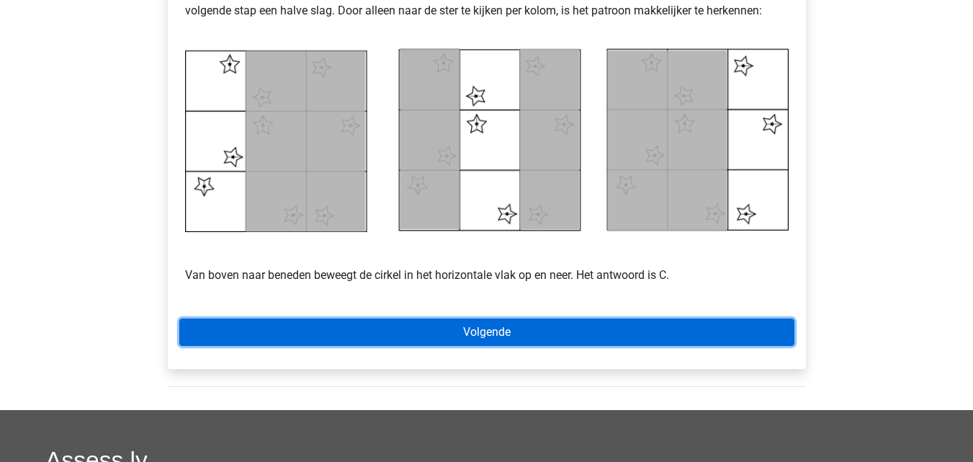
click at [517, 336] on link "Volgende" at bounding box center [486, 331] width 615 height 27
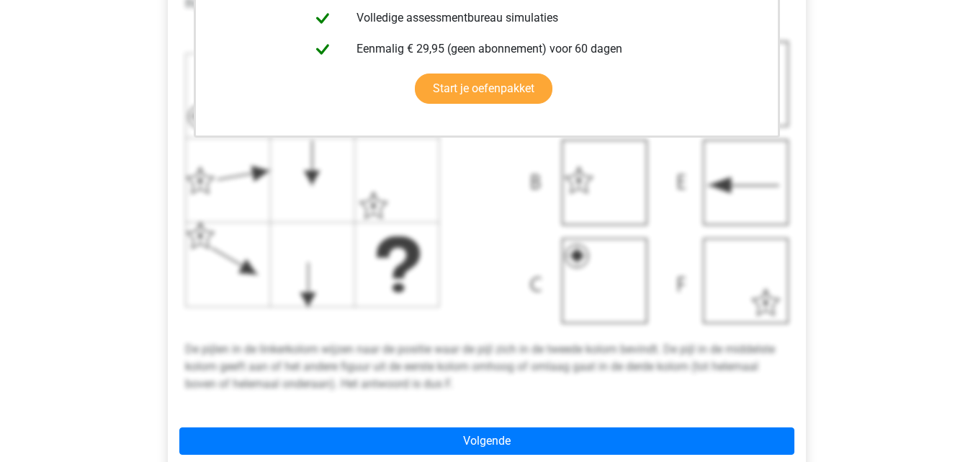
scroll to position [475, 0]
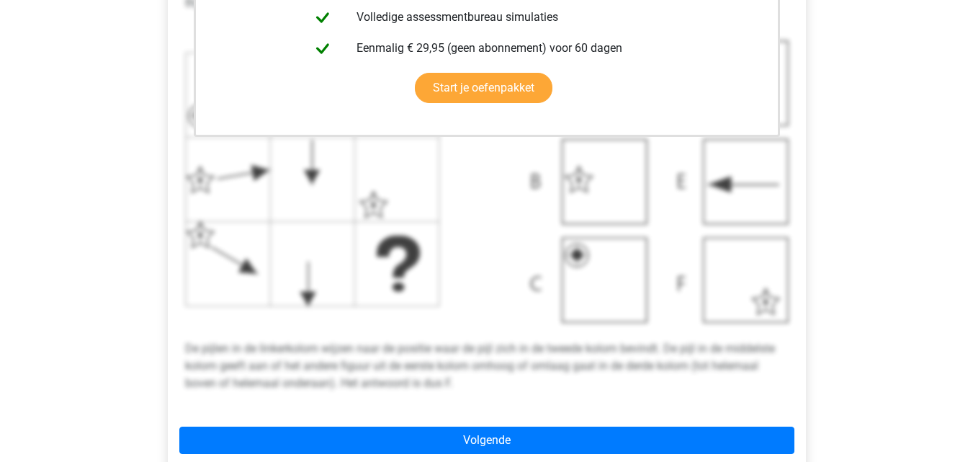
click at [489, 352] on p "De pijlen in de linkerkolom wijzen naar de positie waar de pijl zich in de twee…" at bounding box center [487, 357] width 604 height 69
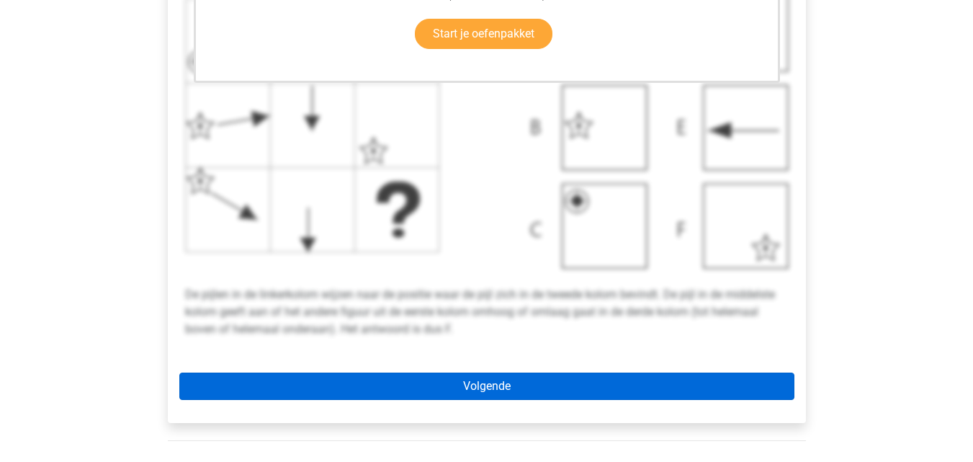
scroll to position [525, 0]
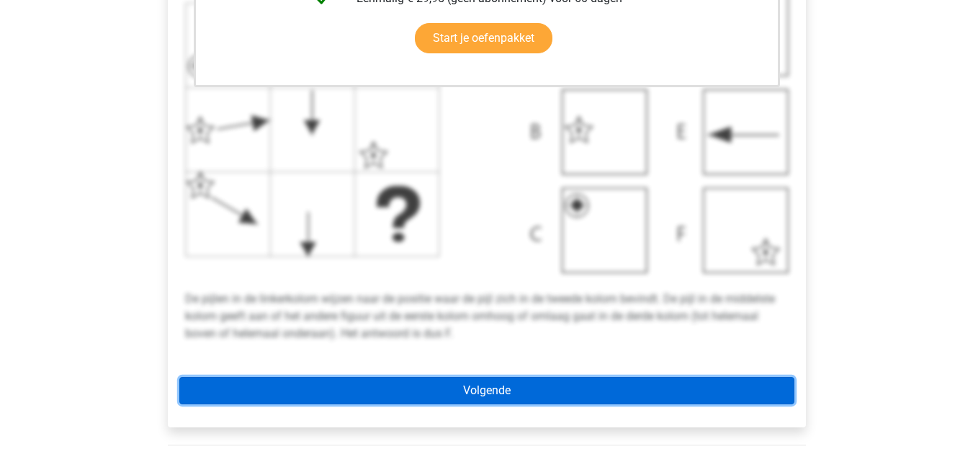
click at [454, 379] on link "Volgende" at bounding box center [486, 390] width 615 height 27
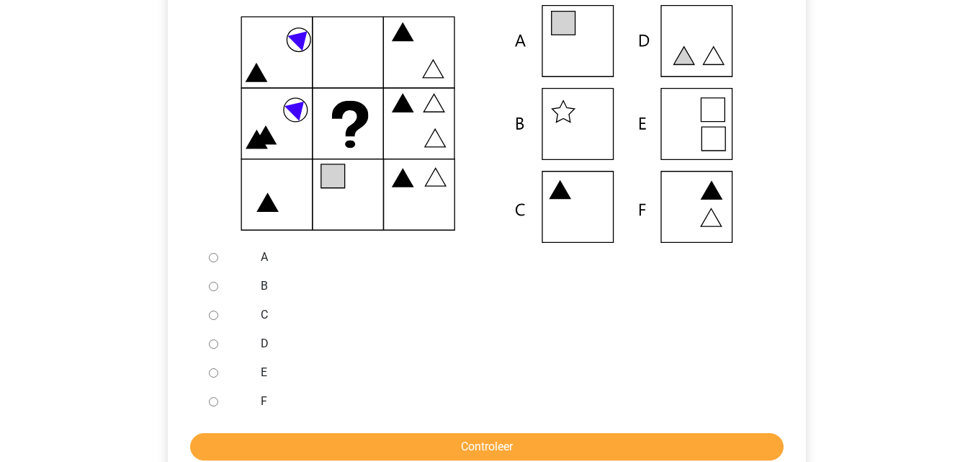
scroll to position [336, 0]
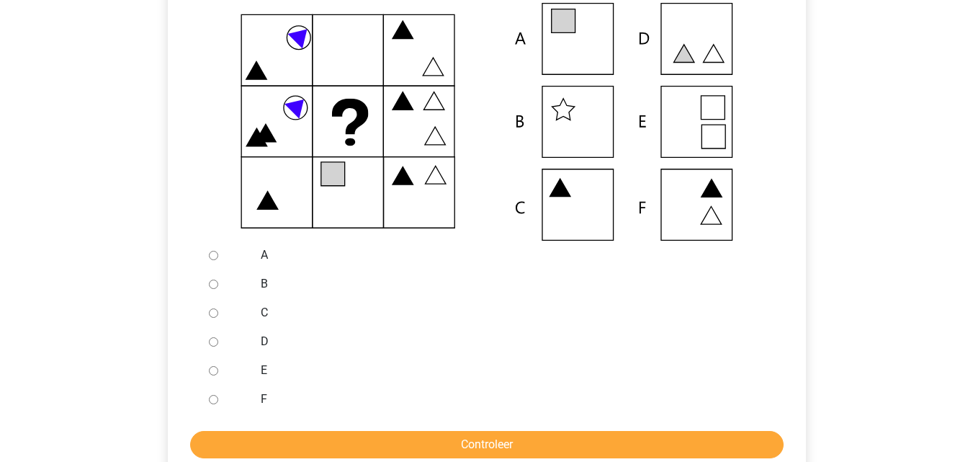
click at [212, 254] on input "A" at bounding box center [213, 255] width 9 height 9
radio input "true"
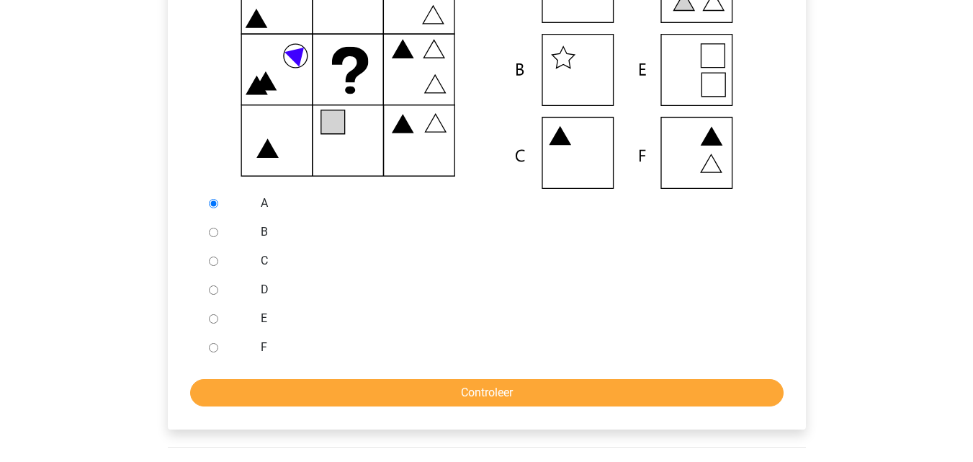
click at [409, 377] on form "A B C D E F Controleer" at bounding box center [486, 297] width 615 height 217
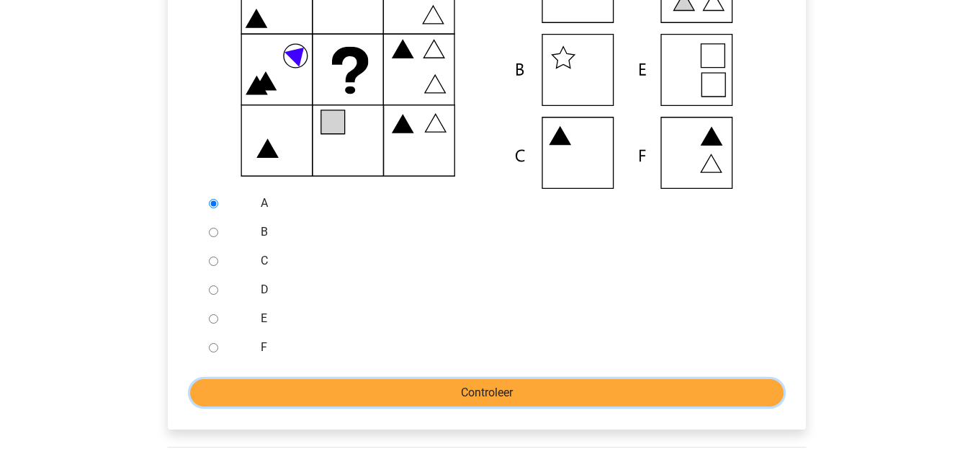
click at [469, 389] on input "Controleer" at bounding box center [486, 392] width 593 height 27
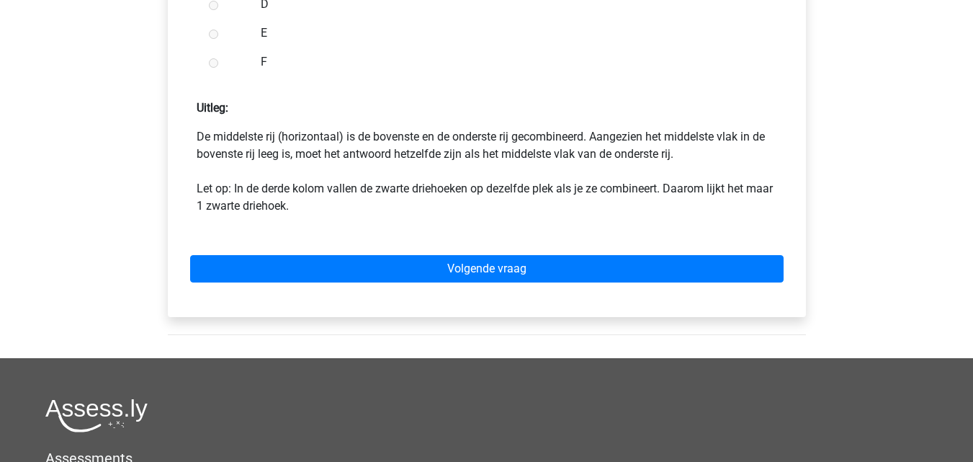
scroll to position [698, 0]
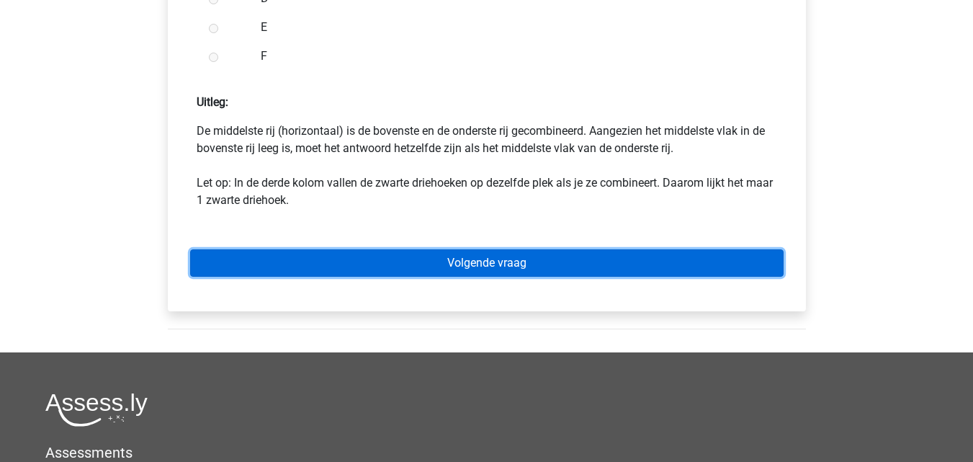
click at [483, 261] on link "Volgende vraag" at bounding box center [486, 262] width 593 height 27
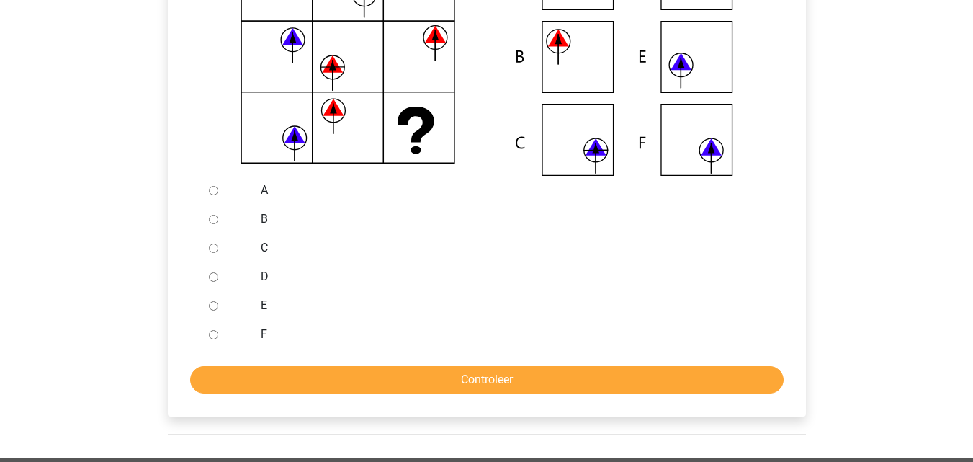
scroll to position [408, 0]
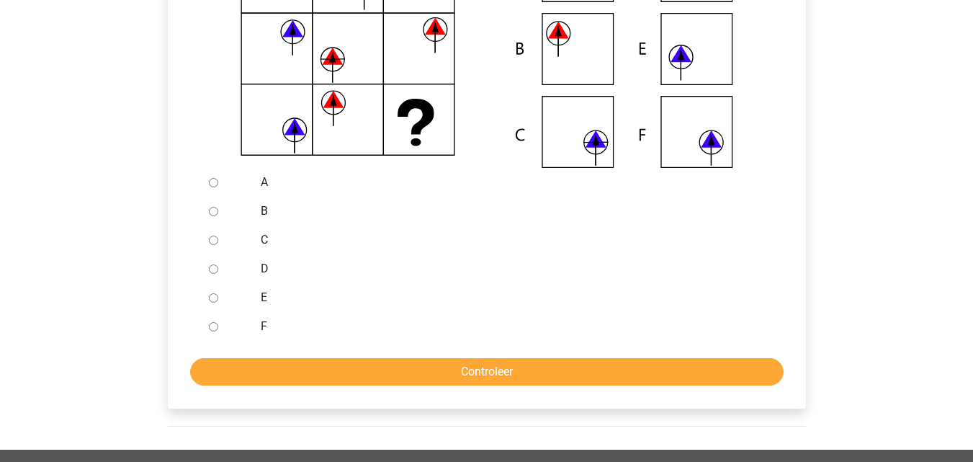
click at [215, 241] on input "C" at bounding box center [213, 239] width 9 height 9
radio input "true"
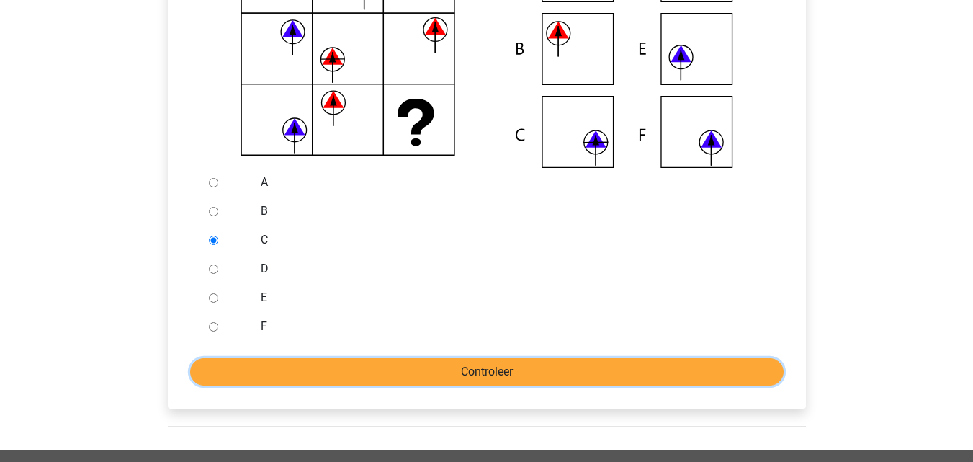
click at [293, 363] on input "Controleer" at bounding box center [486, 371] width 593 height 27
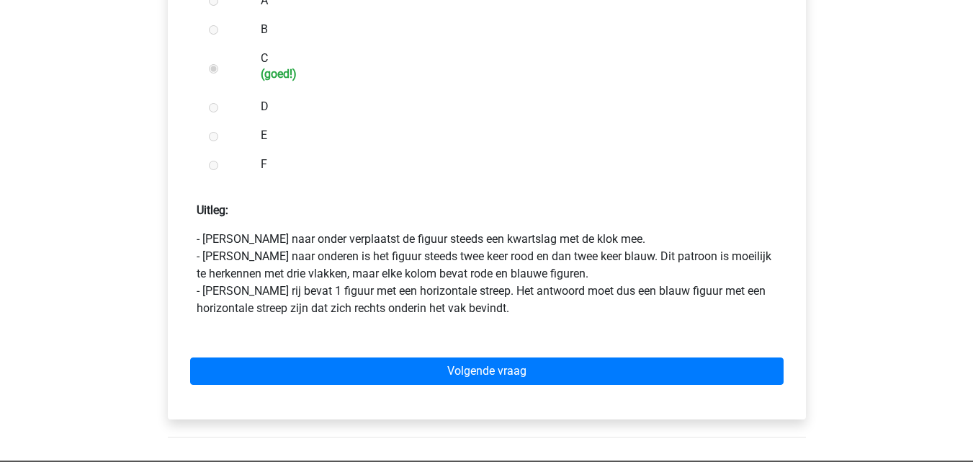
scroll to position [591, 0]
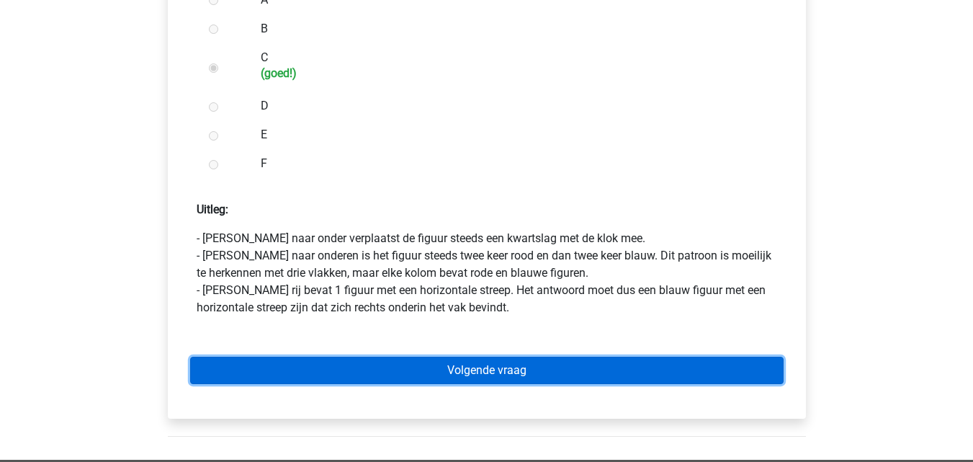
click at [415, 380] on link "Volgende vraag" at bounding box center [486, 369] width 593 height 27
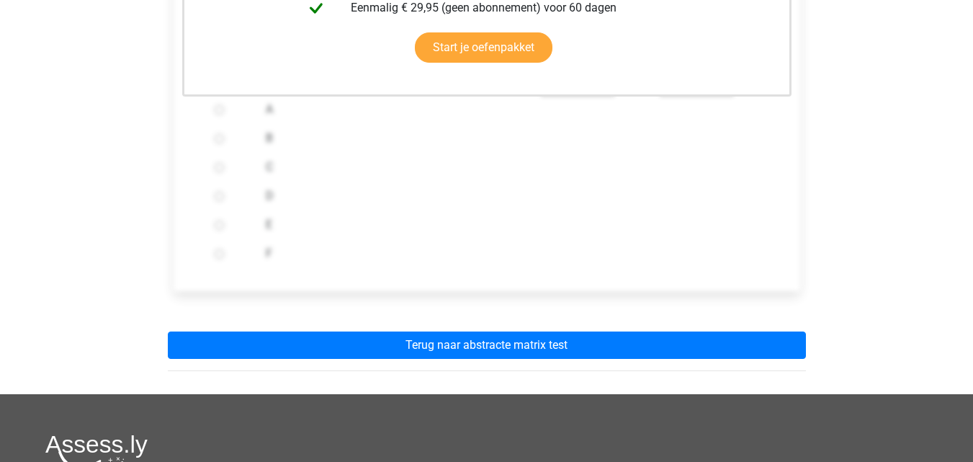
scroll to position [488, 0]
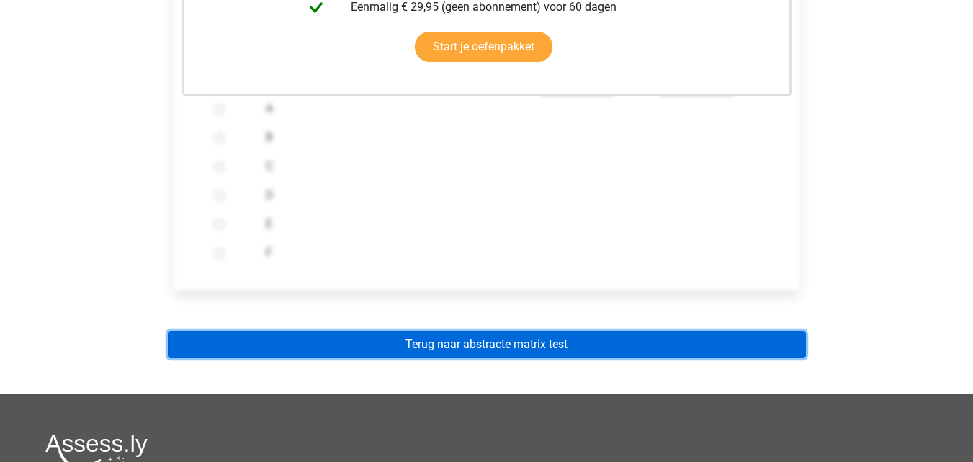
click at [421, 349] on link "Terug naar abstracte matrix test" at bounding box center [487, 344] width 638 height 27
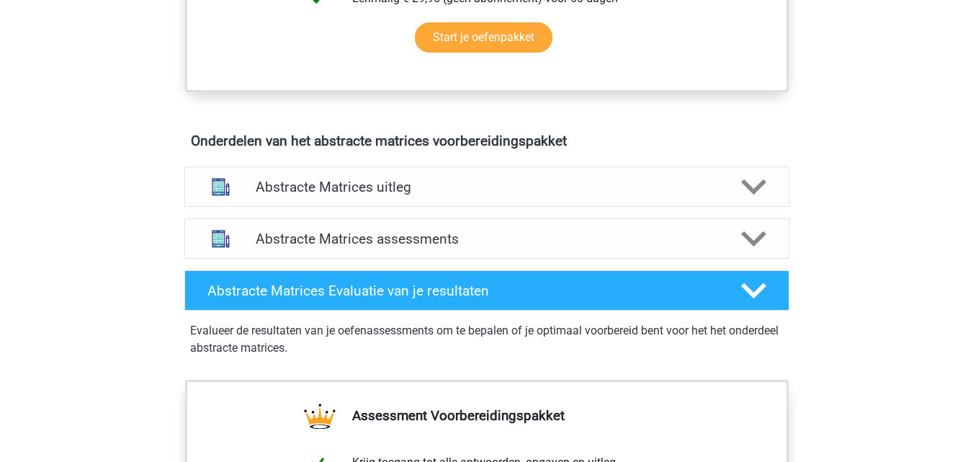
scroll to position [768, 0]
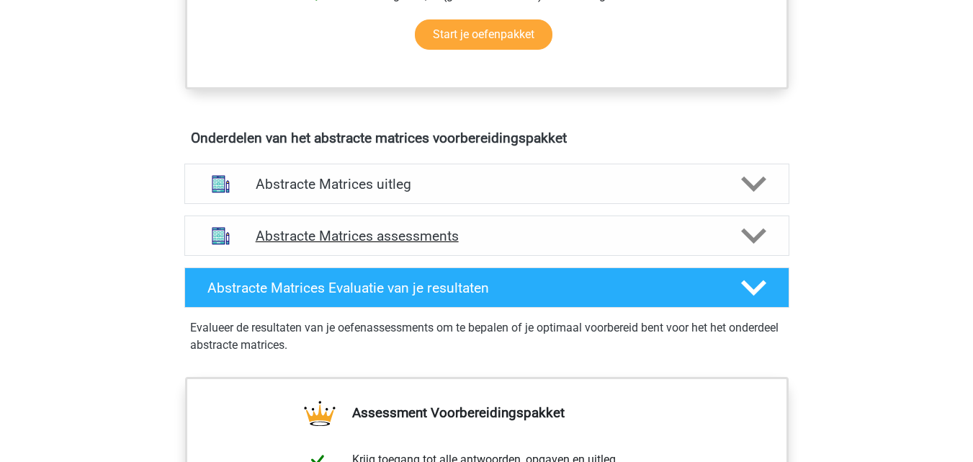
click at [437, 240] on h4 "Abstracte Matrices assessments" at bounding box center [487, 236] width 462 height 17
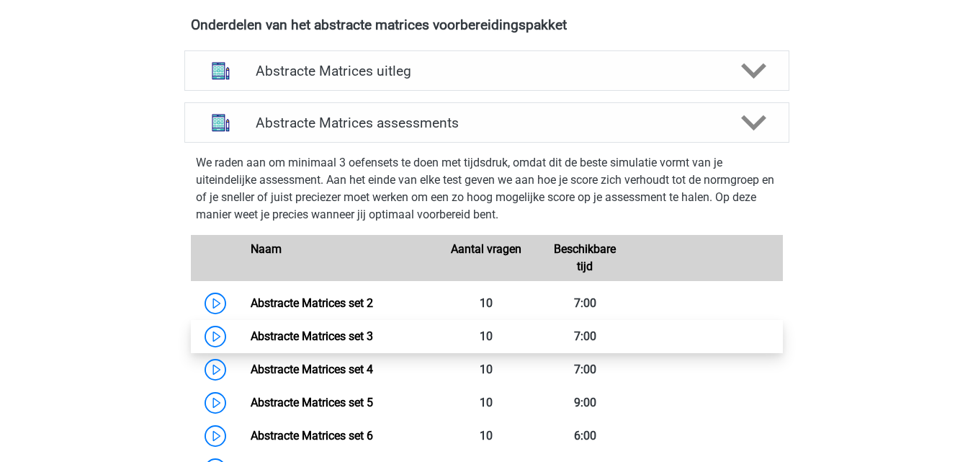
scroll to position [882, 0]
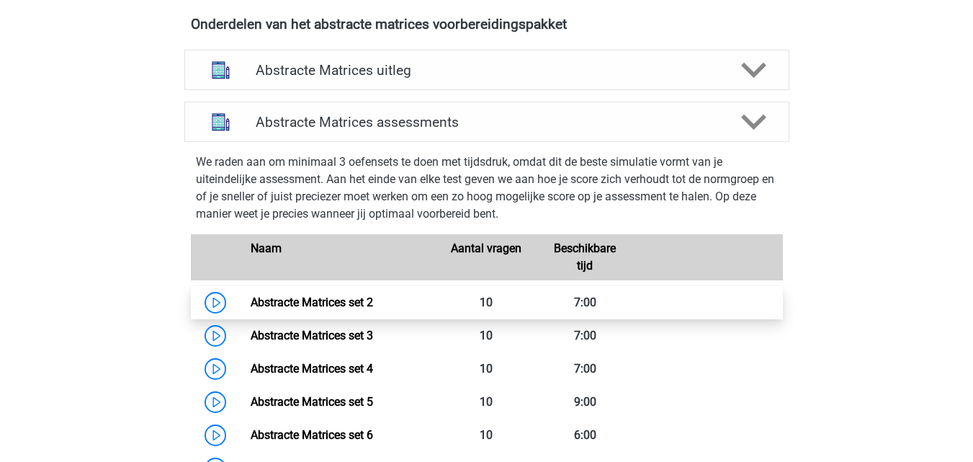
click at [373, 297] on link "Abstracte Matrices set 2" at bounding box center [312, 302] width 122 height 14
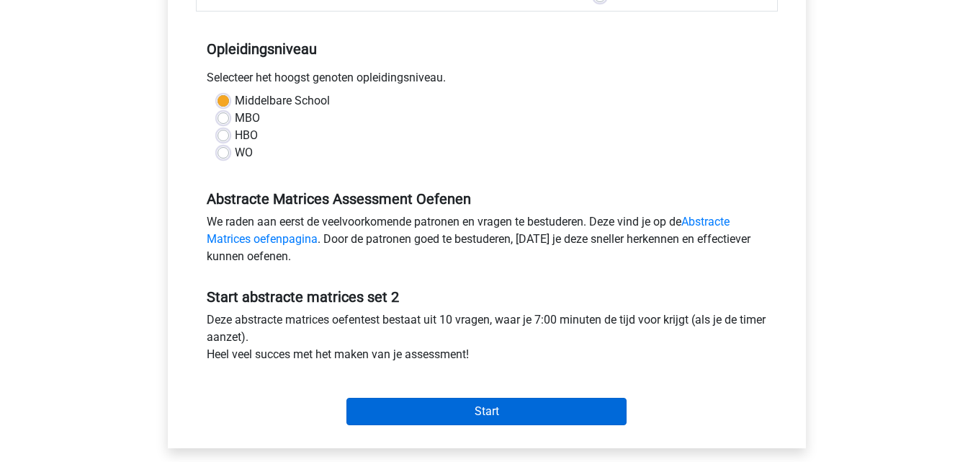
scroll to position [270, 0]
click at [483, 413] on input "Start" at bounding box center [486, 410] width 280 height 27
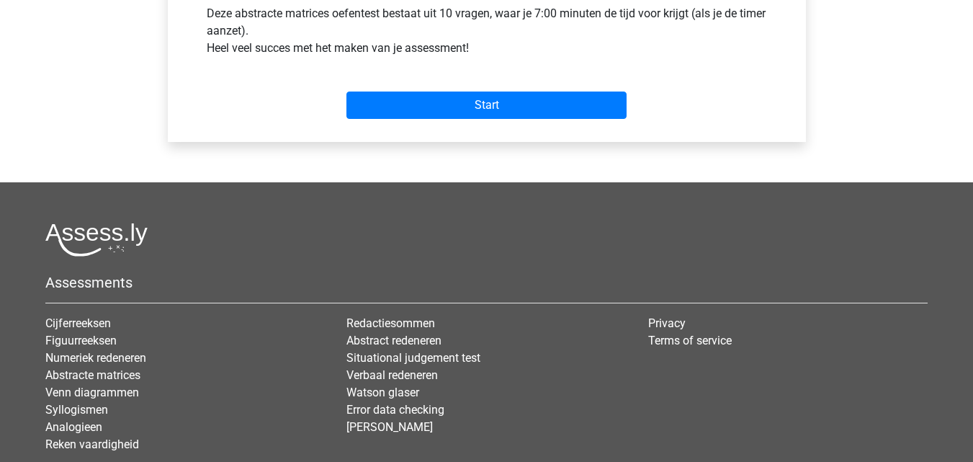
scroll to position [0, 0]
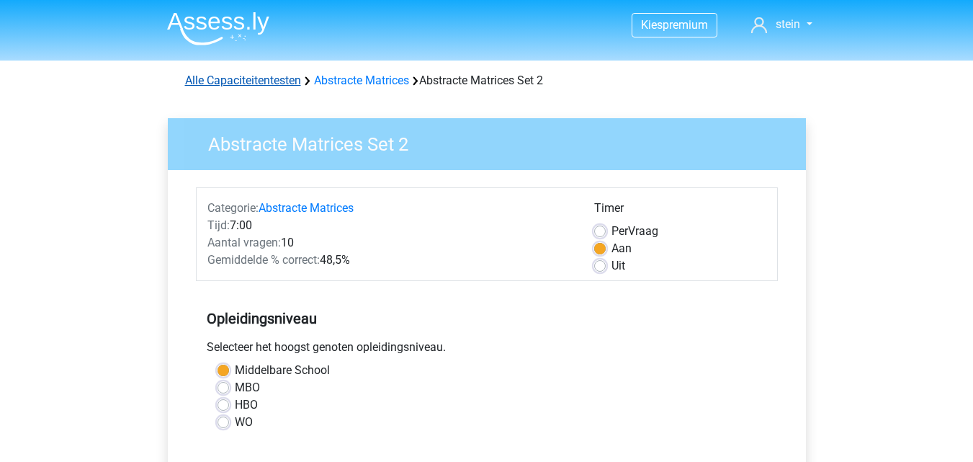
click at [249, 80] on link "Alle Capaciteitentesten" at bounding box center [243, 80] width 116 height 14
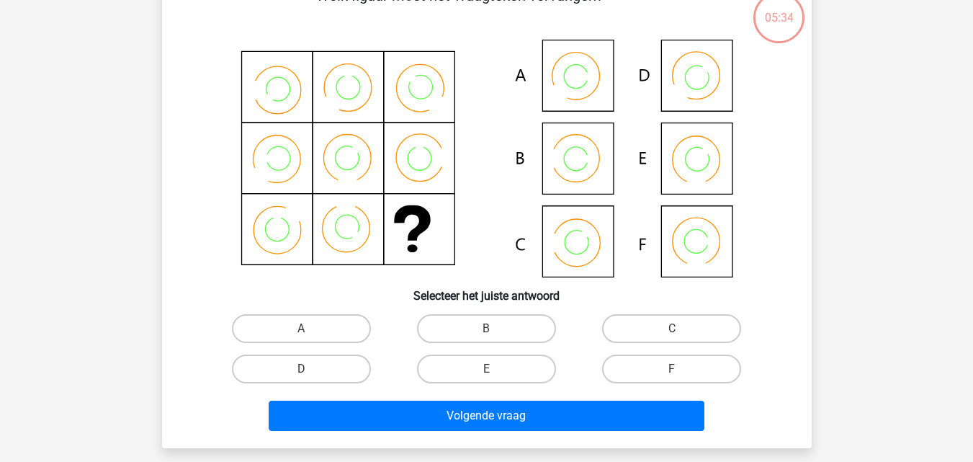
scroll to position [95, 0]
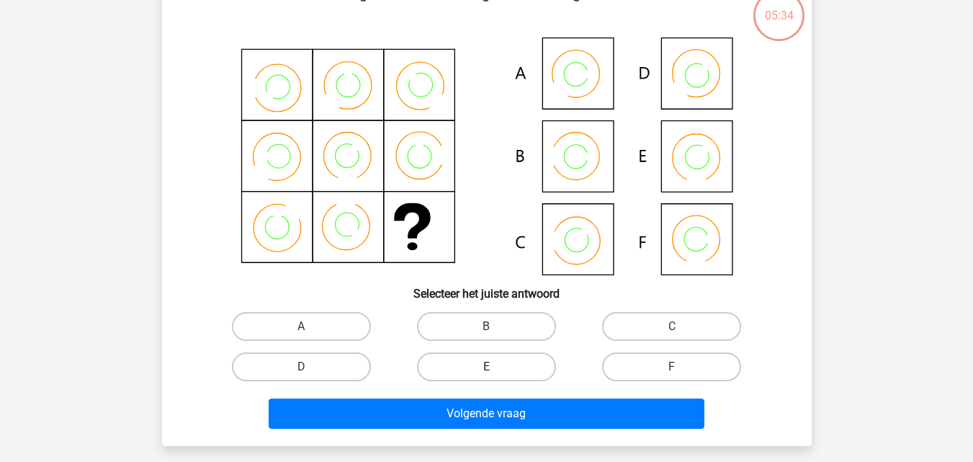
click at [499, 373] on label "E" at bounding box center [486, 366] width 139 height 29
click at [495, 373] on input "E" at bounding box center [490, 371] width 9 height 9
radio input "true"
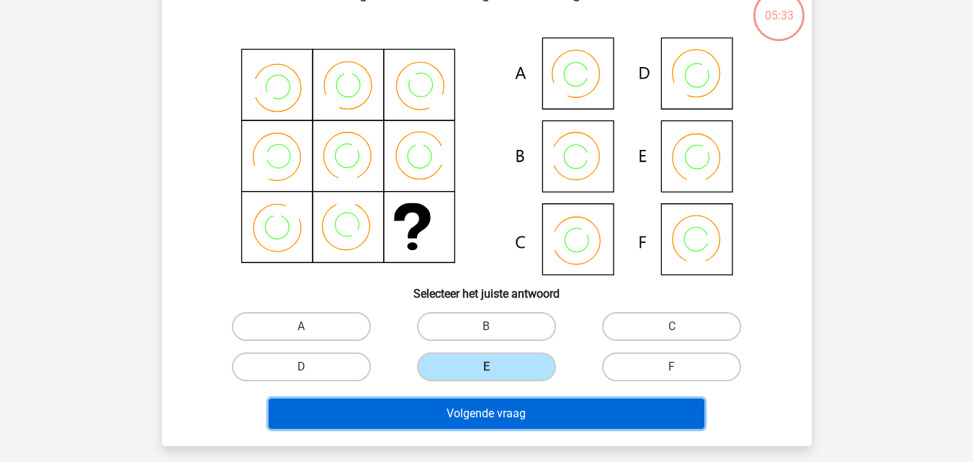
click at [492, 417] on button "Volgende vraag" at bounding box center [487, 413] width 436 height 30
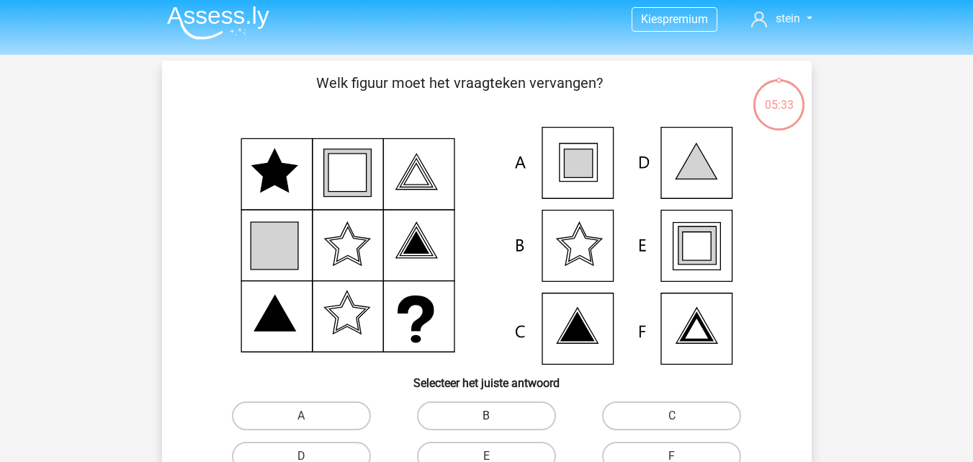
scroll to position [5, 0]
click at [701, 256] on icon at bounding box center [696, 247] width 28 height 28
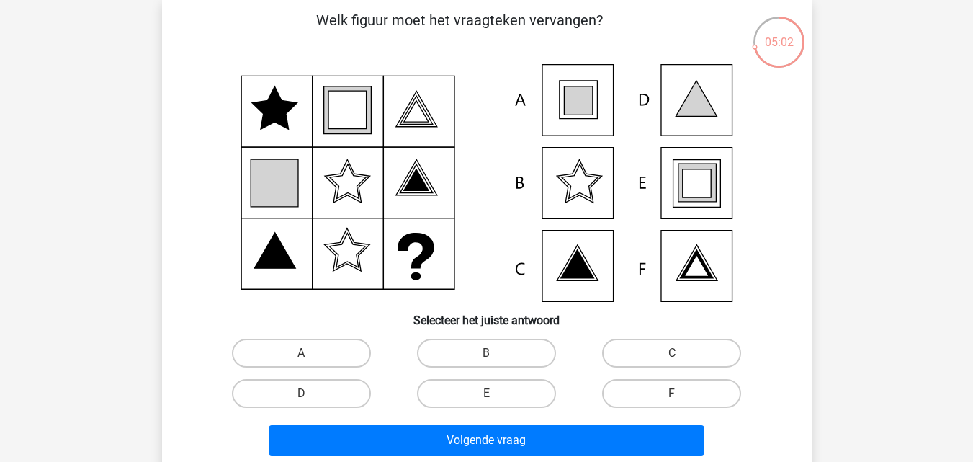
scroll to position [69, 0]
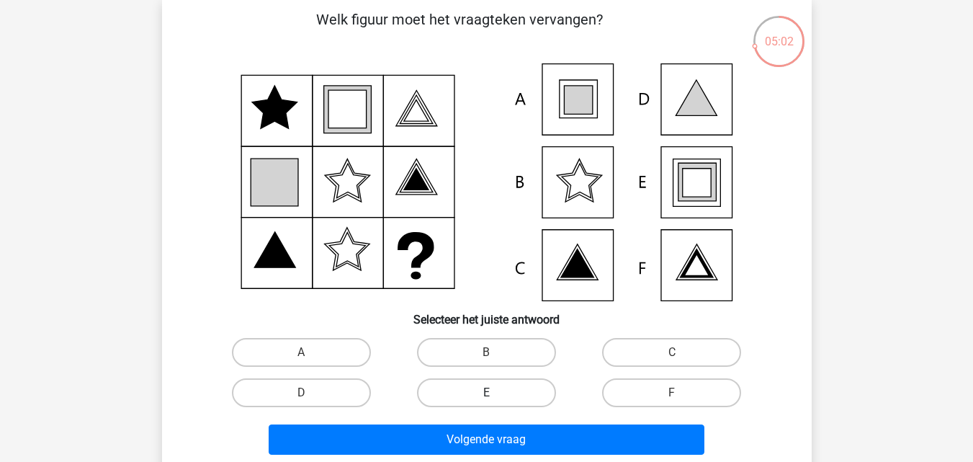
click at [537, 390] on label "E" at bounding box center [486, 392] width 139 height 29
click at [495, 392] on input "E" at bounding box center [490, 396] width 9 height 9
radio input "true"
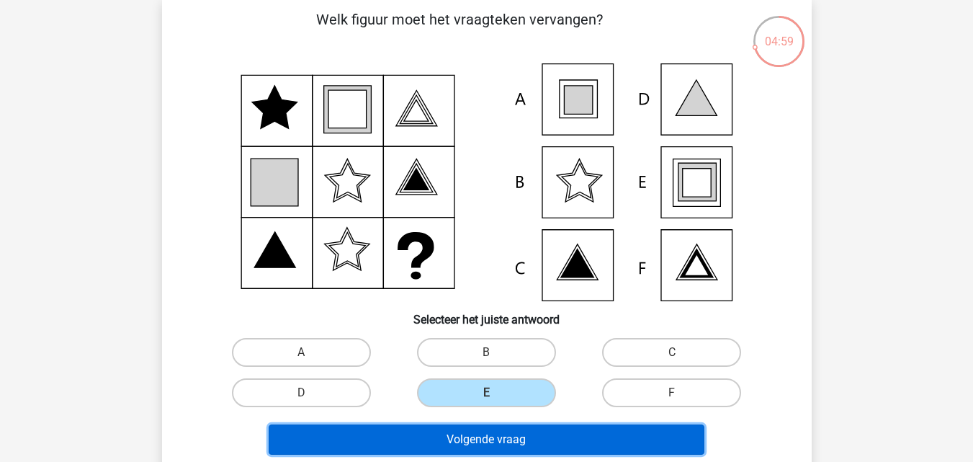
click at [524, 441] on button "Volgende vraag" at bounding box center [487, 439] width 436 height 30
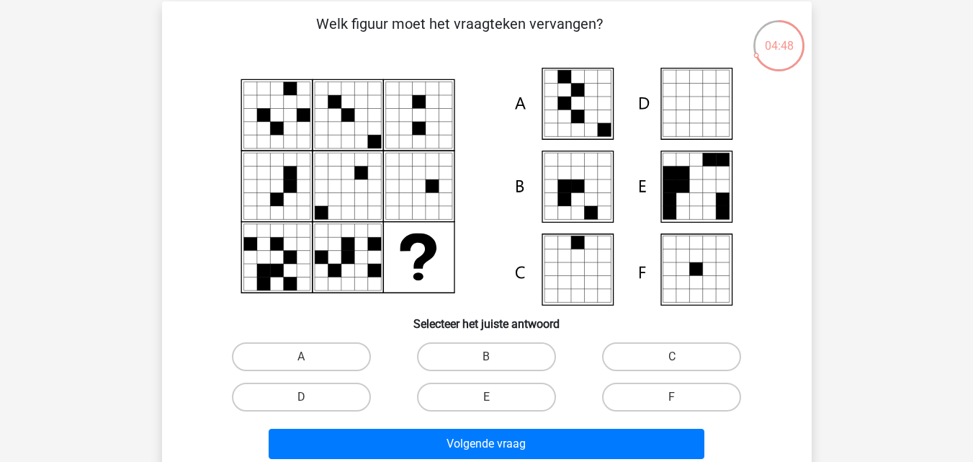
scroll to position [66, 0]
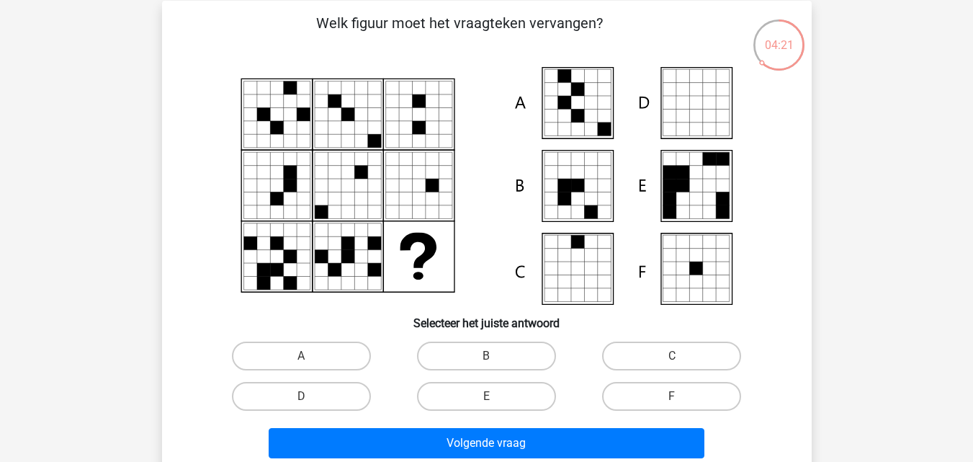
click at [598, 118] on icon at bounding box center [603, 115] width 13 height 13
click at [323, 355] on label "A" at bounding box center [301, 355] width 139 height 29
click at [310, 356] on input "A" at bounding box center [305, 360] width 9 height 9
radio input "true"
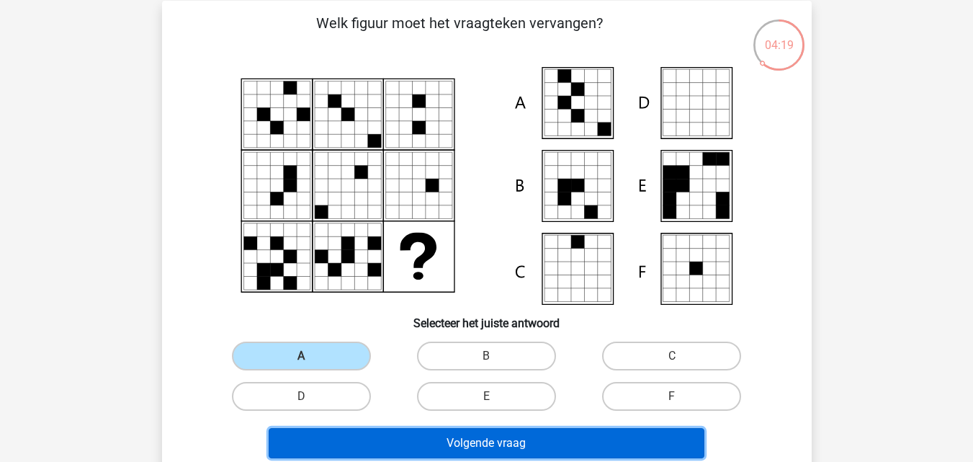
click at [412, 438] on button "Volgende vraag" at bounding box center [487, 443] width 436 height 30
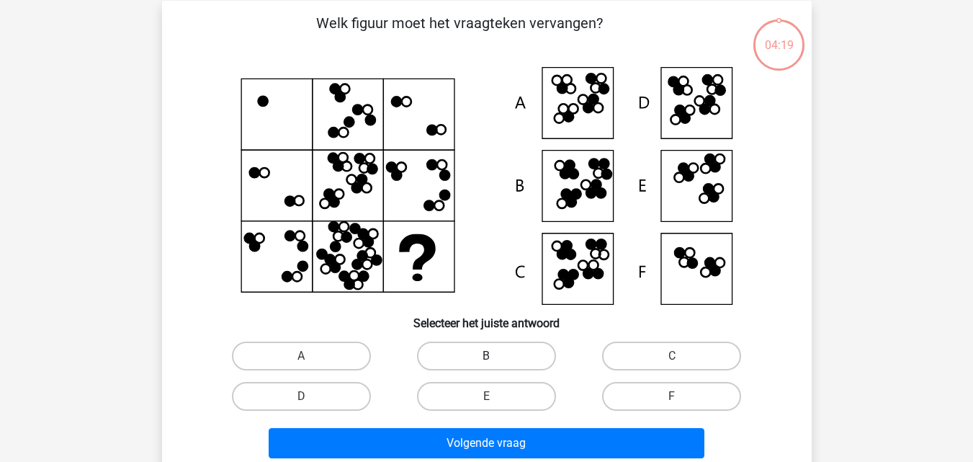
scroll to position [66, 0]
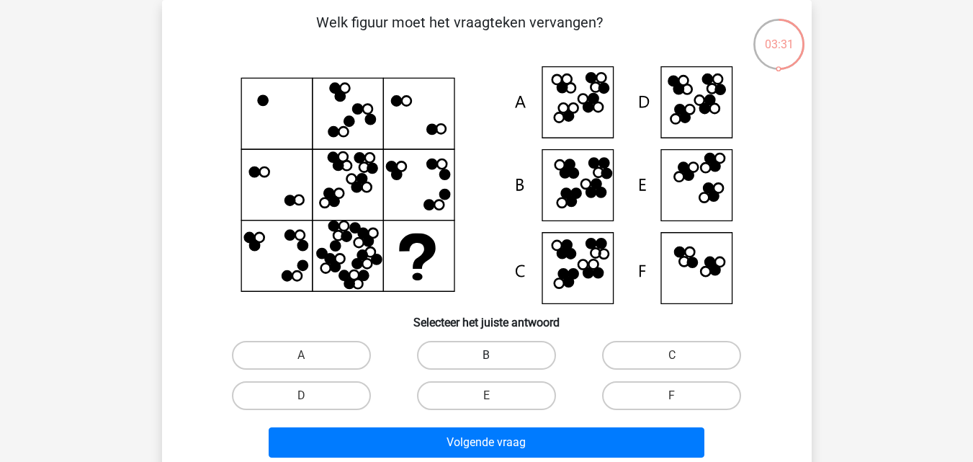
click at [492, 350] on label "B" at bounding box center [486, 355] width 139 height 29
click at [492, 355] on input "B" at bounding box center [490, 359] width 9 height 9
radio input "true"
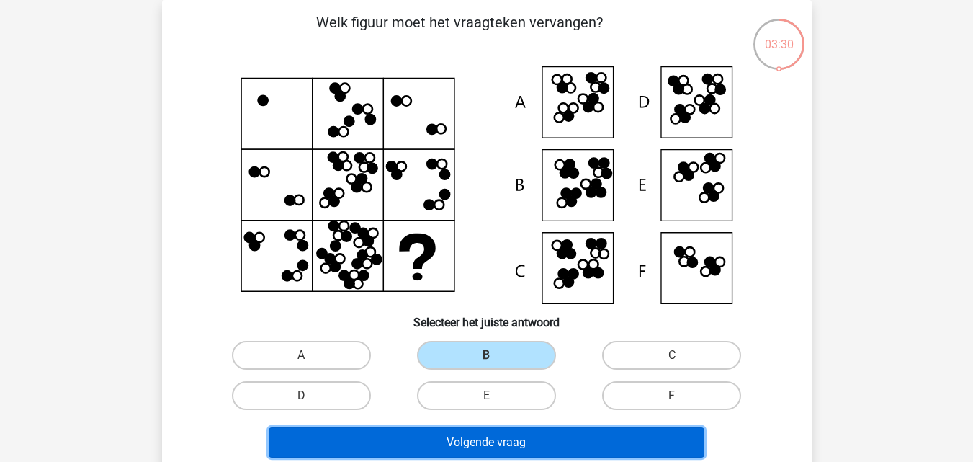
click at [497, 439] on button "Volgende vraag" at bounding box center [487, 442] width 436 height 30
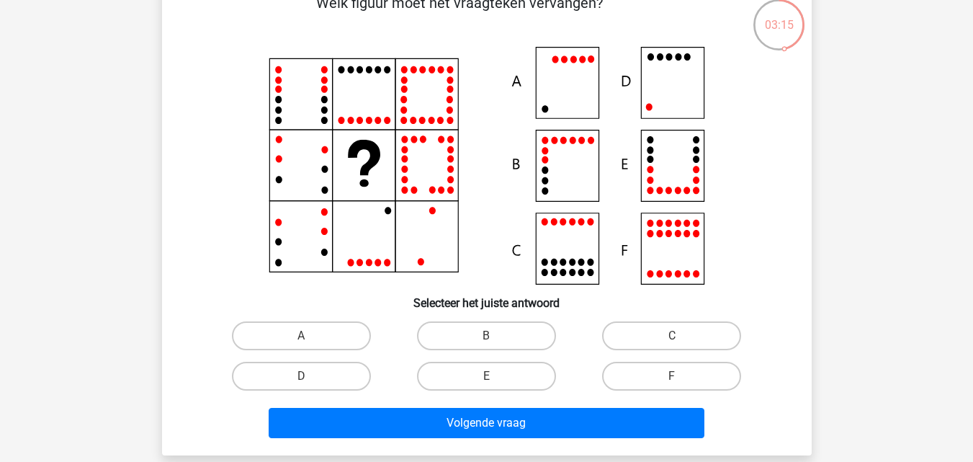
scroll to position [89, 0]
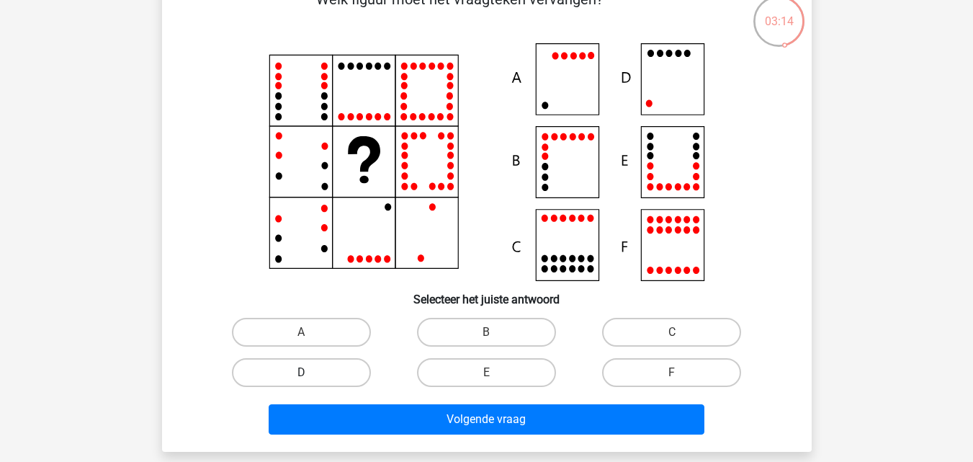
click at [347, 369] on label "D" at bounding box center [301, 372] width 139 height 29
click at [310, 372] on input "D" at bounding box center [305, 376] width 9 height 9
radio input "true"
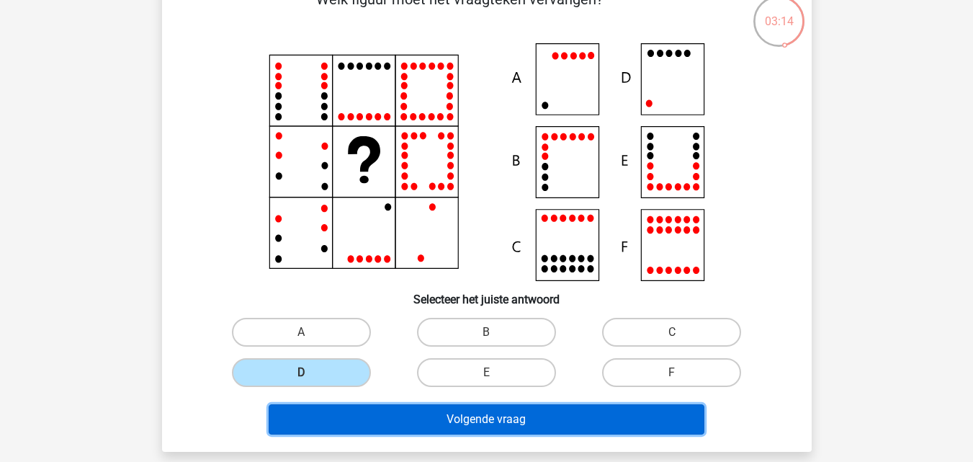
click at [445, 434] on button "Volgende vraag" at bounding box center [487, 419] width 436 height 30
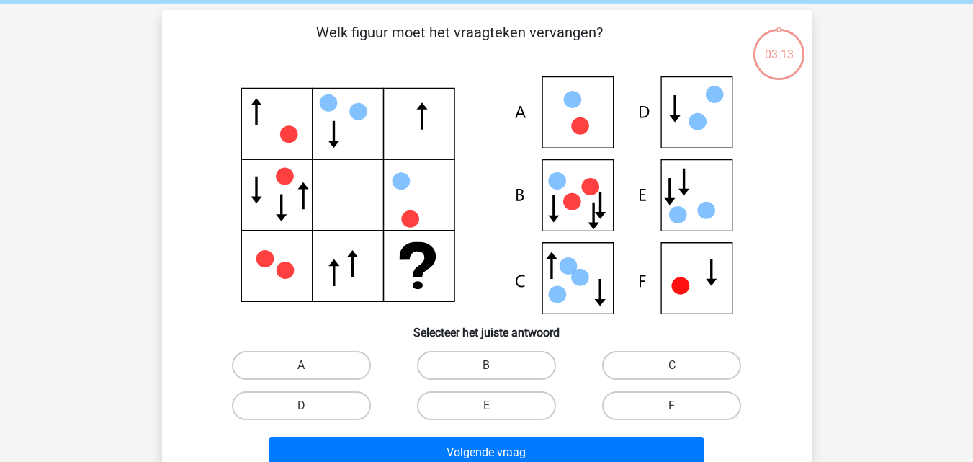
scroll to position [55, 0]
click at [685, 287] on icon at bounding box center [680, 286] width 18 height 17
click at [654, 407] on label "F" at bounding box center [671, 406] width 139 height 29
click at [672, 407] on input "F" at bounding box center [676, 410] width 9 height 9
radio input "true"
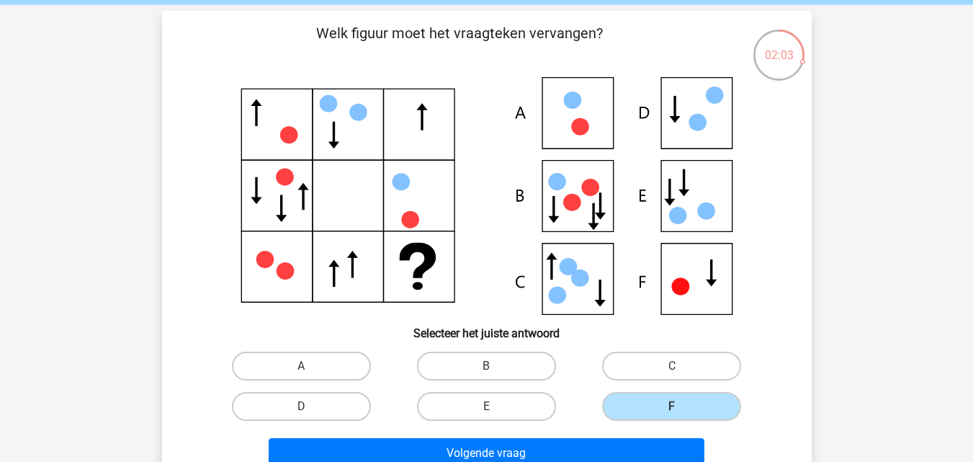
click at [586, 436] on div "Volgende vraag" at bounding box center [487, 450] width 604 height 48
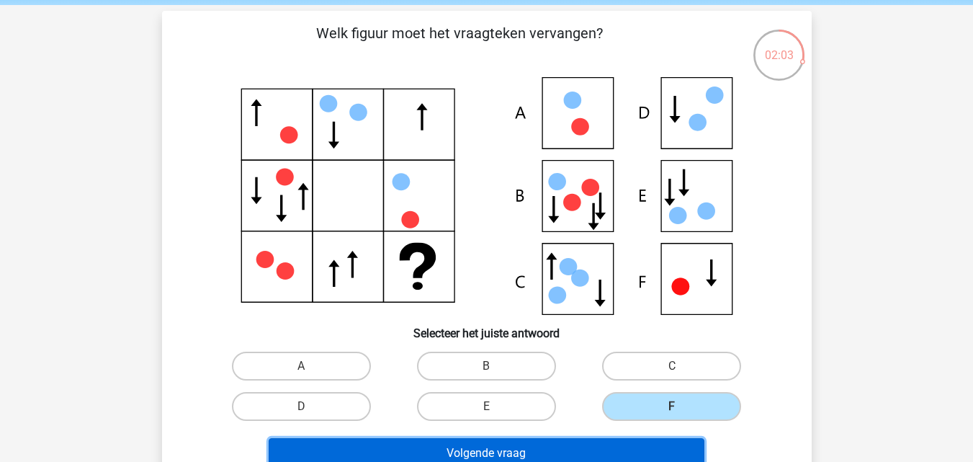
click at [575, 445] on button "Volgende vraag" at bounding box center [487, 453] width 436 height 30
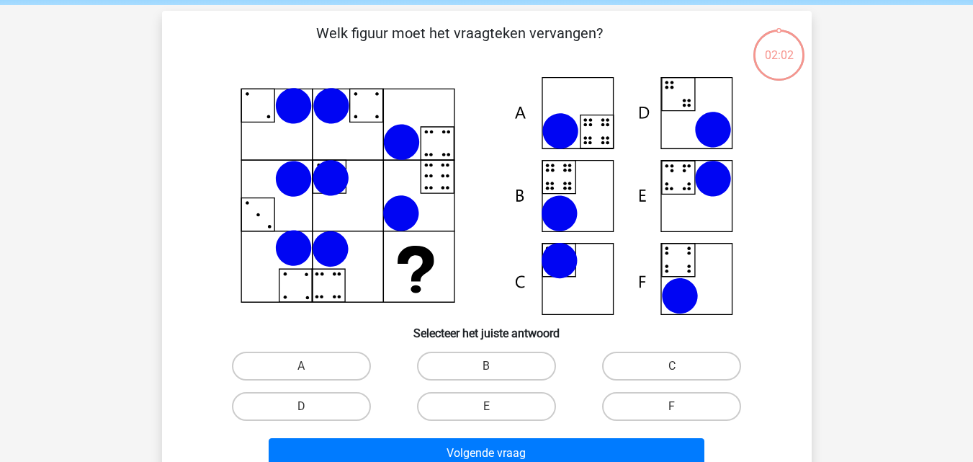
scroll to position [66, 0]
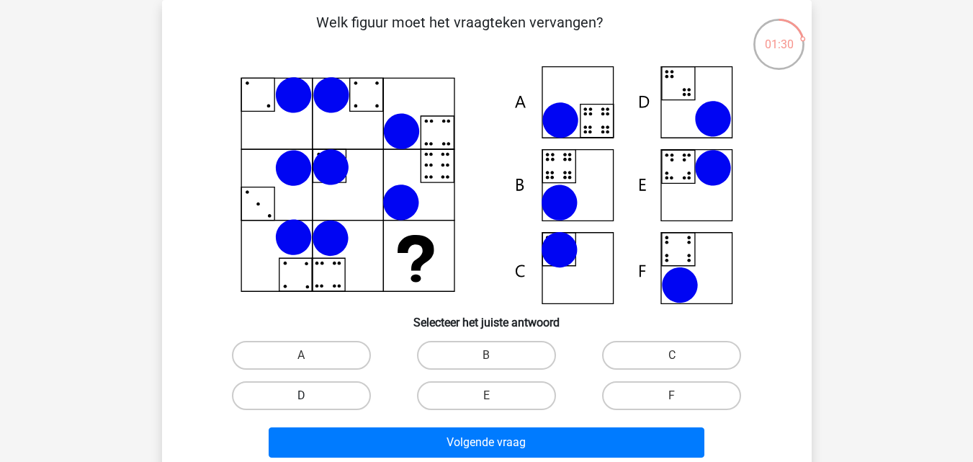
click at [346, 398] on label "D" at bounding box center [301, 395] width 139 height 29
click at [310, 398] on input "D" at bounding box center [305, 399] width 9 height 9
radio input "true"
click at [481, 367] on label "B" at bounding box center [486, 355] width 139 height 29
click at [486, 364] on input "B" at bounding box center [490, 359] width 9 height 9
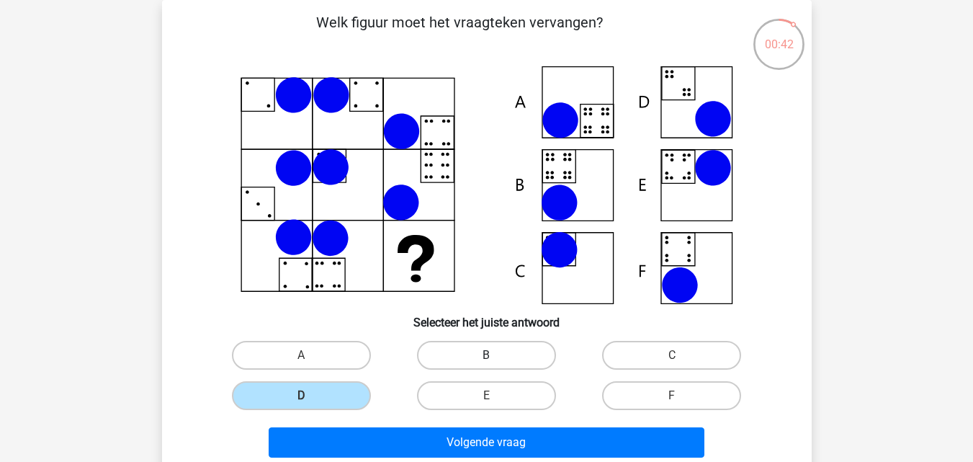
radio input "true"
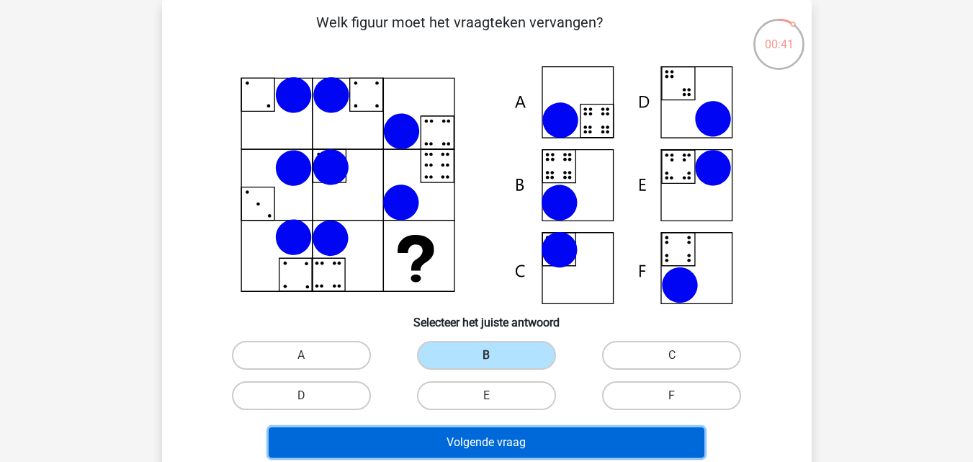
click at [504, 443] on button "Volgende vraag" at bounding box center [487, 442] width 436 height 30
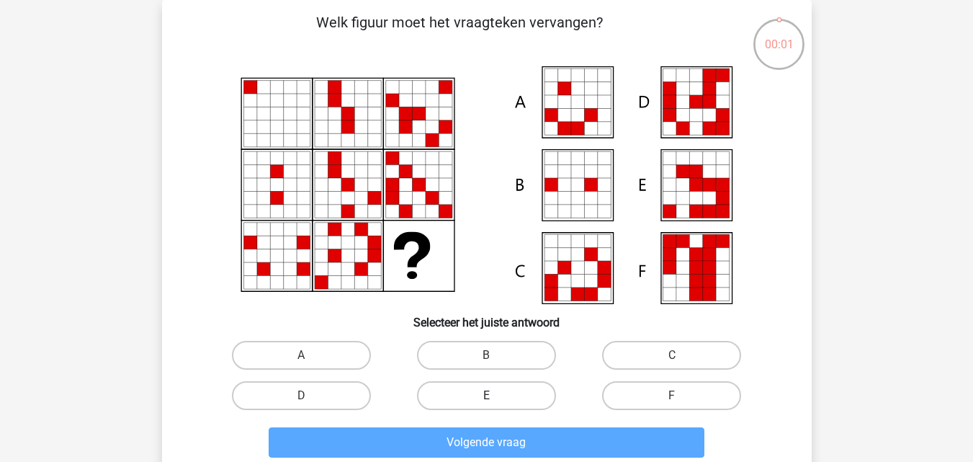
click at [488, 387] on label "E" at bounding box center [486, 395] width 139 height 29
click at [488, 395] on input "E" at bounding box center [490, 399] width 9 height 9
radio input "true"
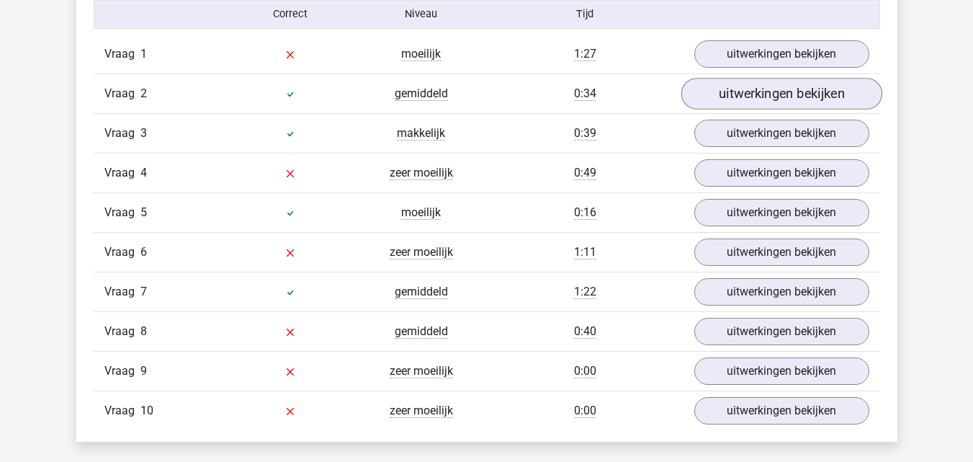
scroll to position [1212, 0]
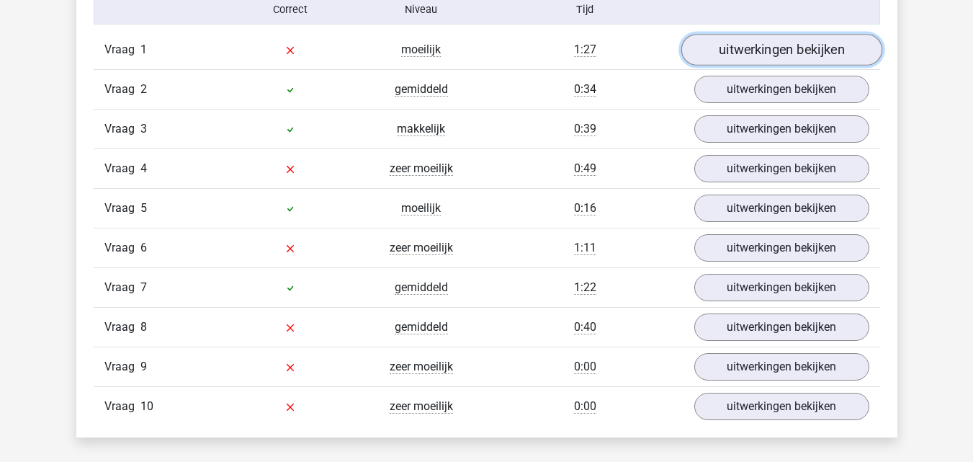
click at [794, 51] on link "uitwerkingen bekijken" at bounding box center [781, 50] width 201 height 32
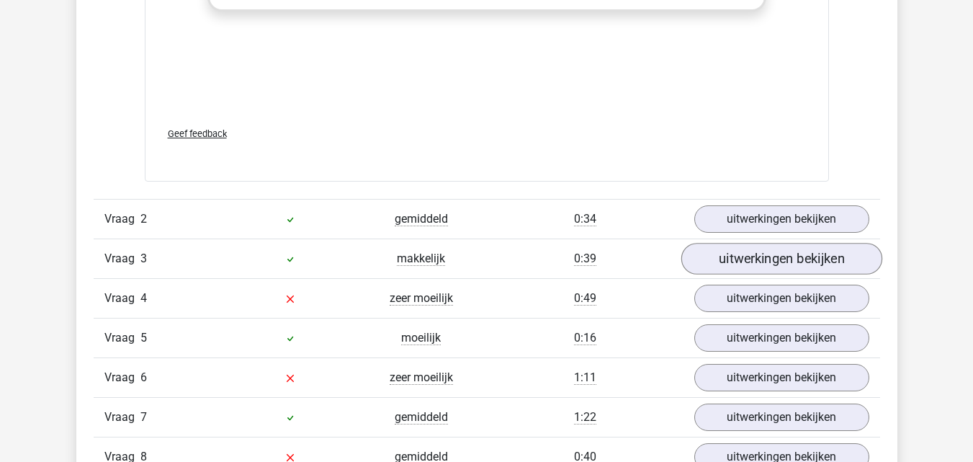
scroll to position [2050, 0]
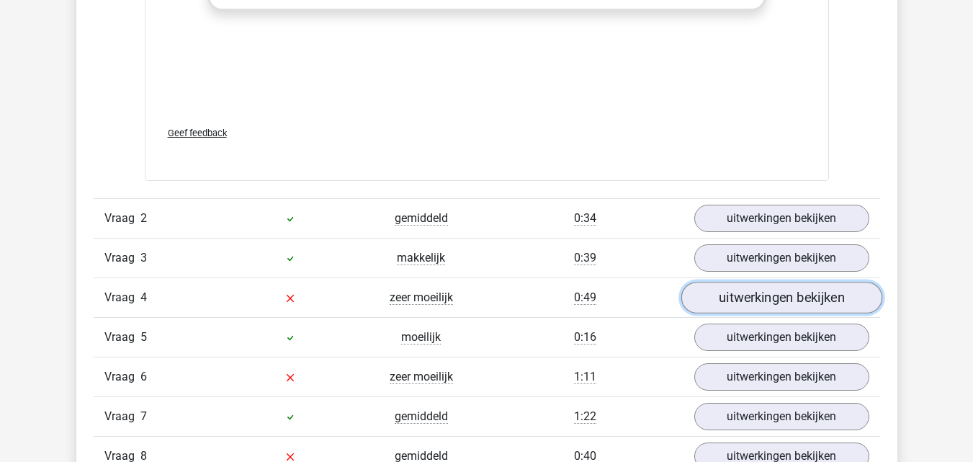
click at [756, 309] on link "uitwerkingen bekijken" at bounding box center [781, 298] width 201 height 32
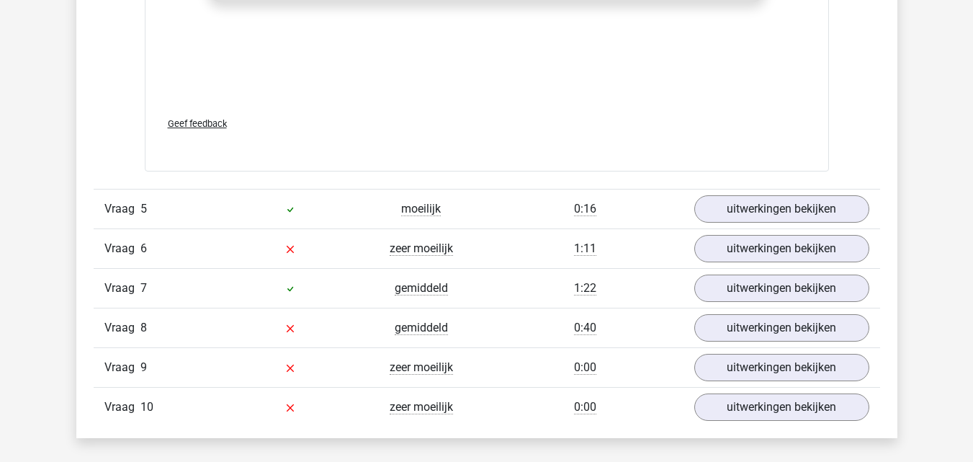
scroll to position [3146, 0]
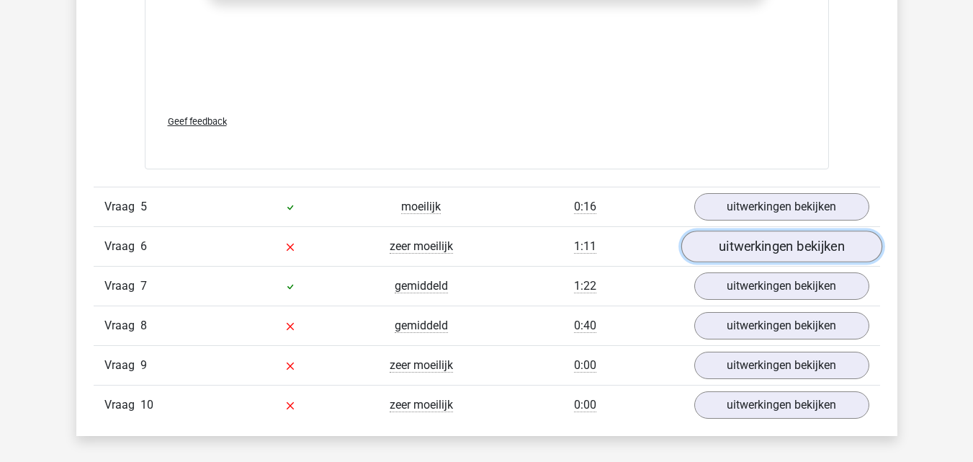
click at [786, 251] on link "uitwerkingen bekijken" at bounding box center [781, 247] width 201 height 32
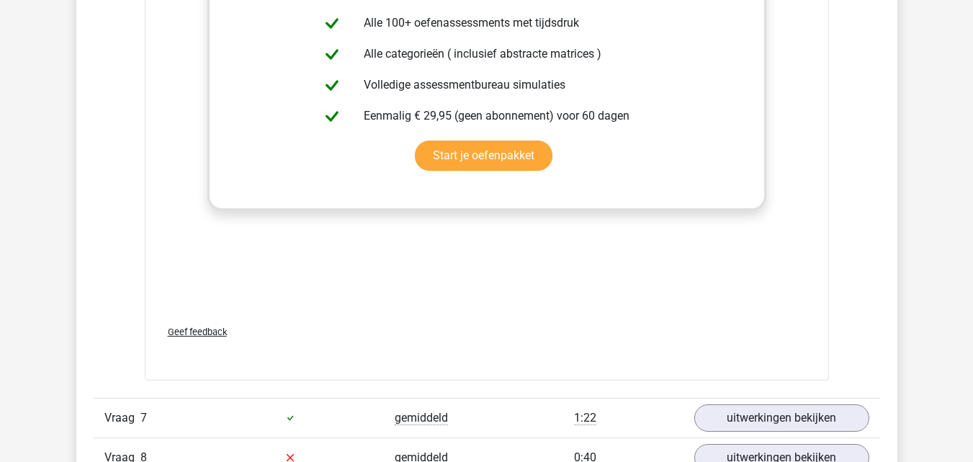
scroll to position [4094, 0]
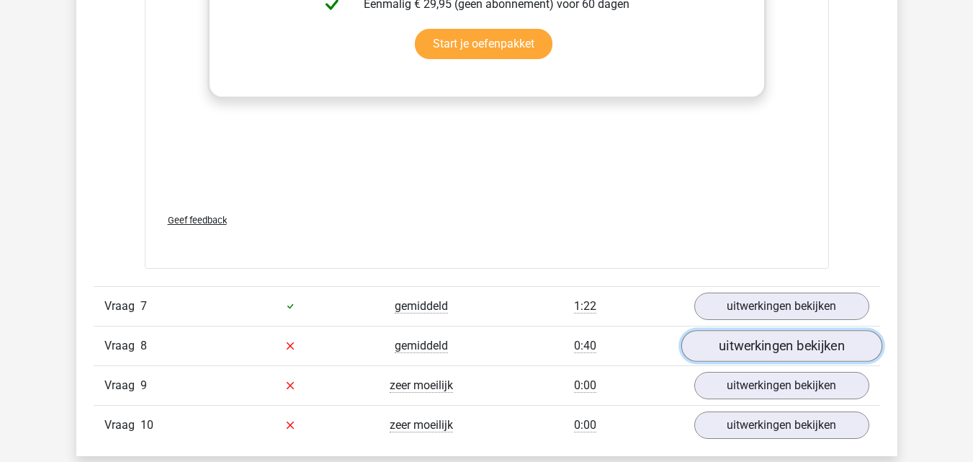
click at [773, 345] on link "uitwerkingen bekijken" at bounding box center [781, 346] width 201 height 32
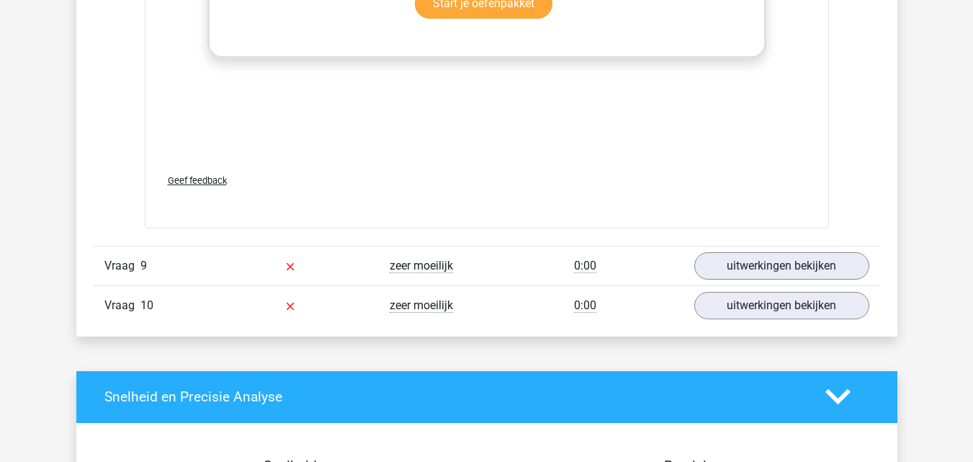
scroll to position [5181, 0]
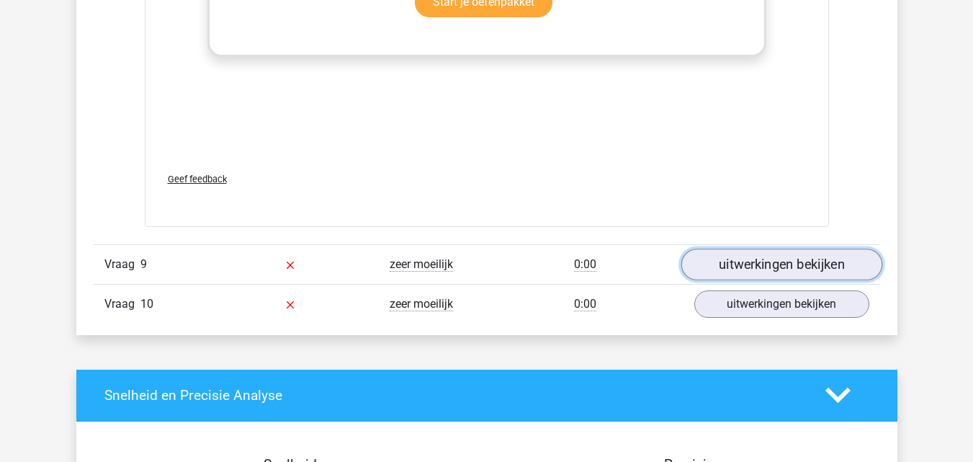
click at [737, 258] on link "uitwerkingen bekijken" at bounding box center [781, 264] width 201 height 32
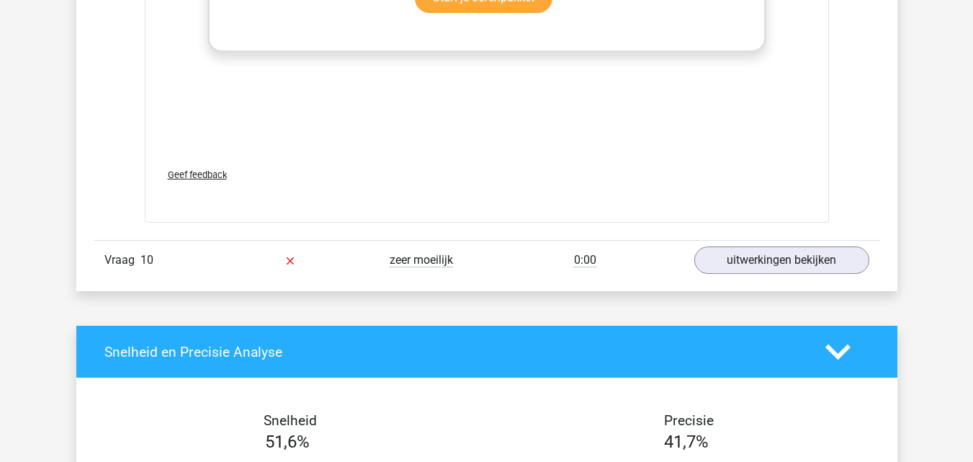
scroll to position [6192, 0]
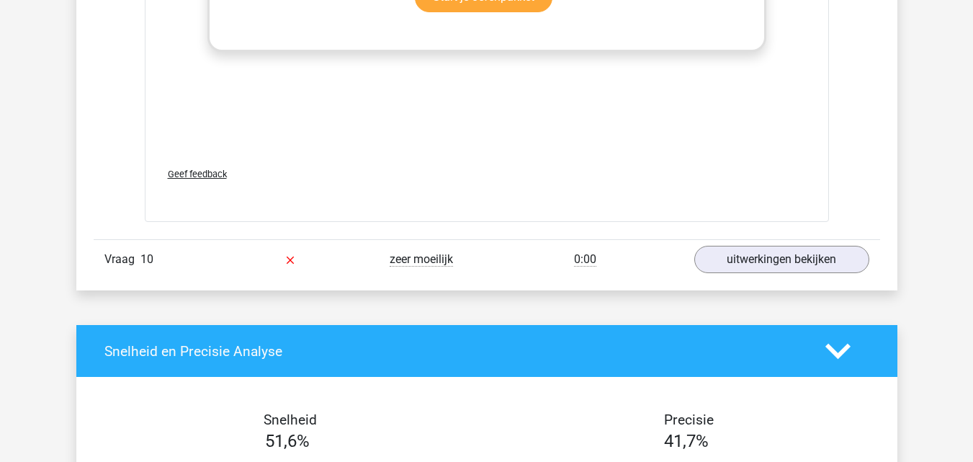
click at [745, 276] on div "Vraag 10 zeer moeilijk 0:00 uitwerkingen bekijken" at bounding box center [487, 259] width 786 height 40
click at [740, 274] on div "Vraag 10 zeer moeilijk 0:00 uitwerkingen bekijken" at bounding box center [487, 259] width 786 height 40
click at [730, 268] on link "uitwerkingen bekijken" at bounding box center [781, 259] width 201 height 32
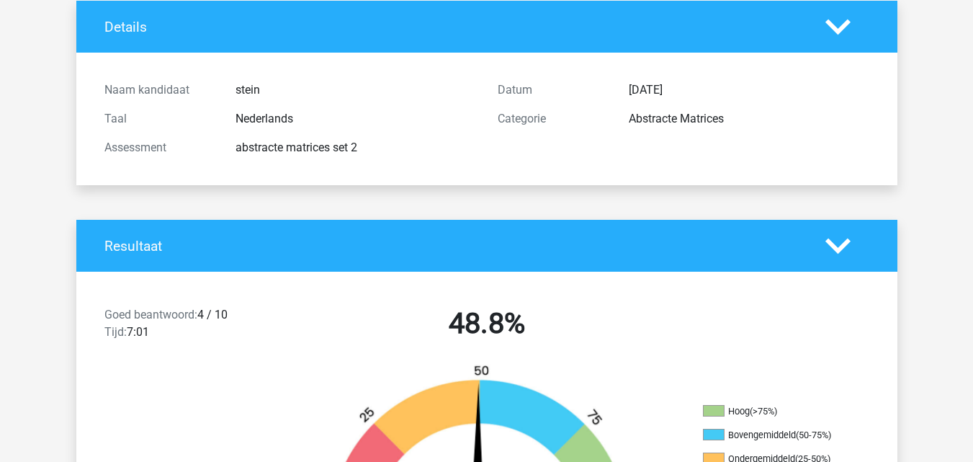
scroll to position [0, 0]
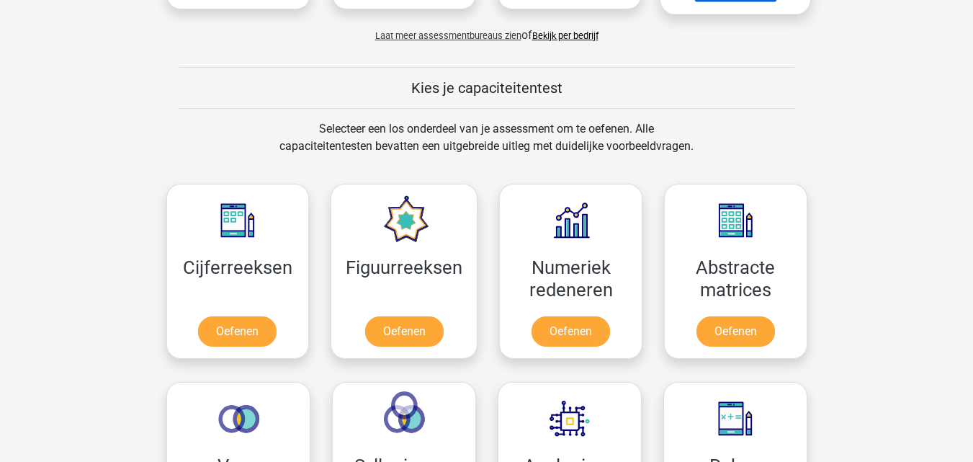
scroll to position [432, 0]
